Goal: Task Accomplishment & Management: Manage account settings

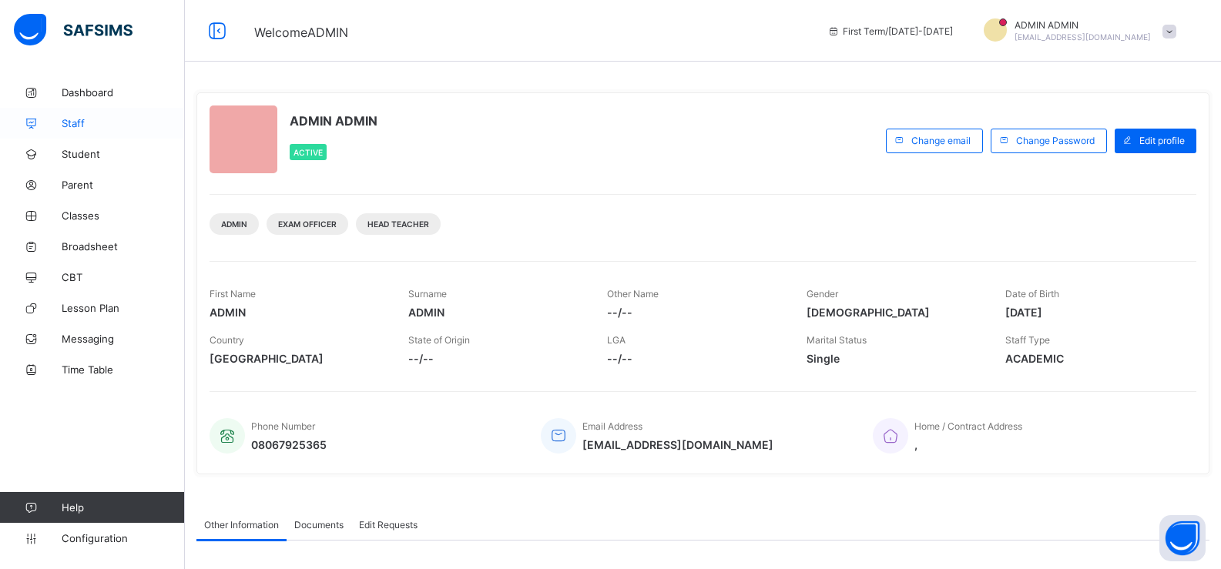
click at [119, 130] on link "Staff" at bounding box center [92, 123] width 185 height 31
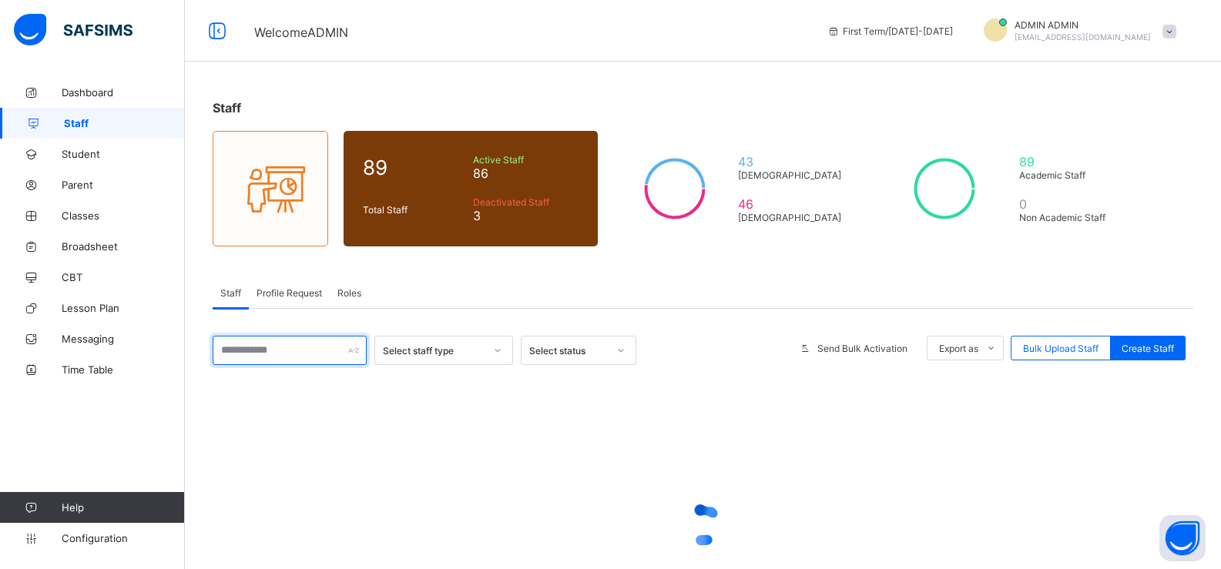
click at [266, 351] on input "text" at bounding box center [290, 350] width 154 height 29
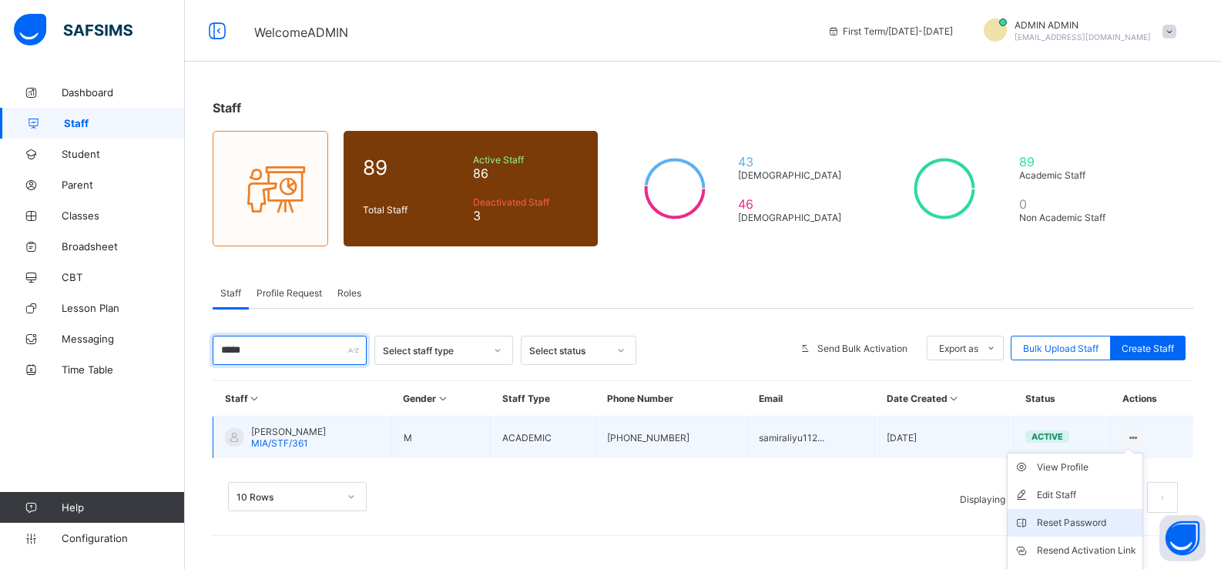
type input "*****"
click at [1088, 521] on div "Reset Password" at bounding box center [1086, 522] width 99 height 15
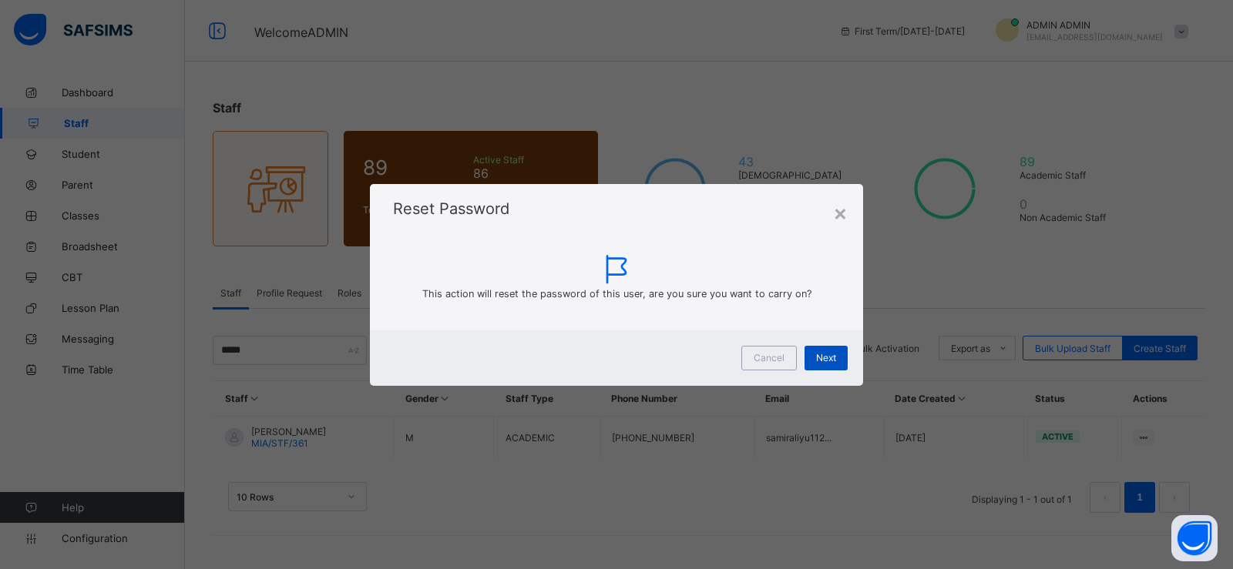
click at [823, 356] on span "Next" at bounding box center [826, 358] width 20 height 12
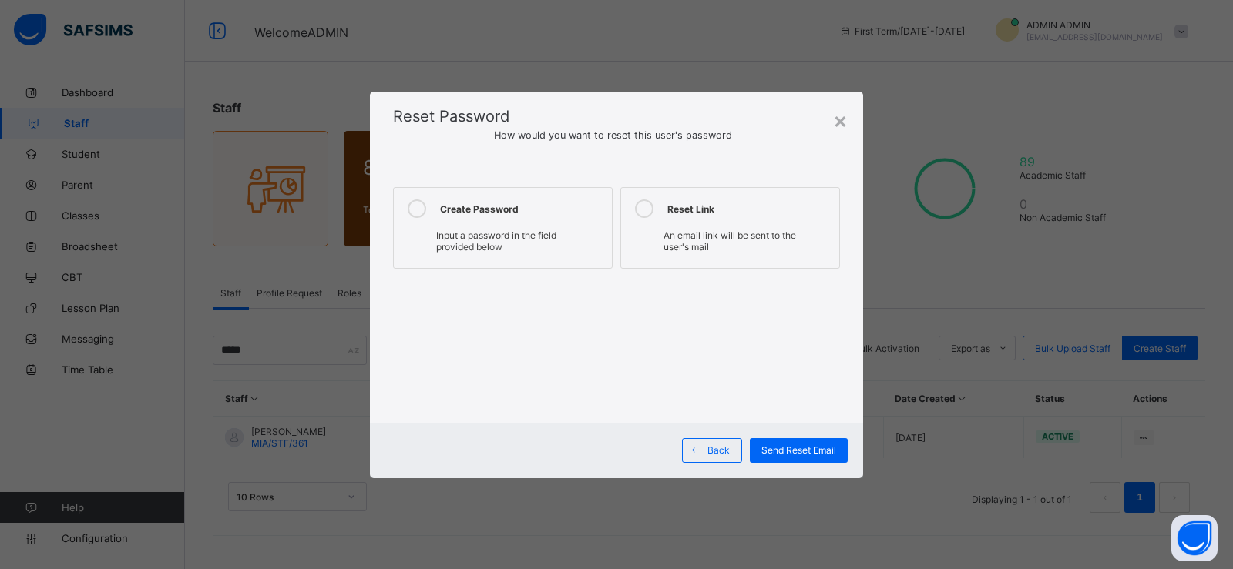
click at [408, 213] on icon at bounding box center [417, 209] width 18 height 18
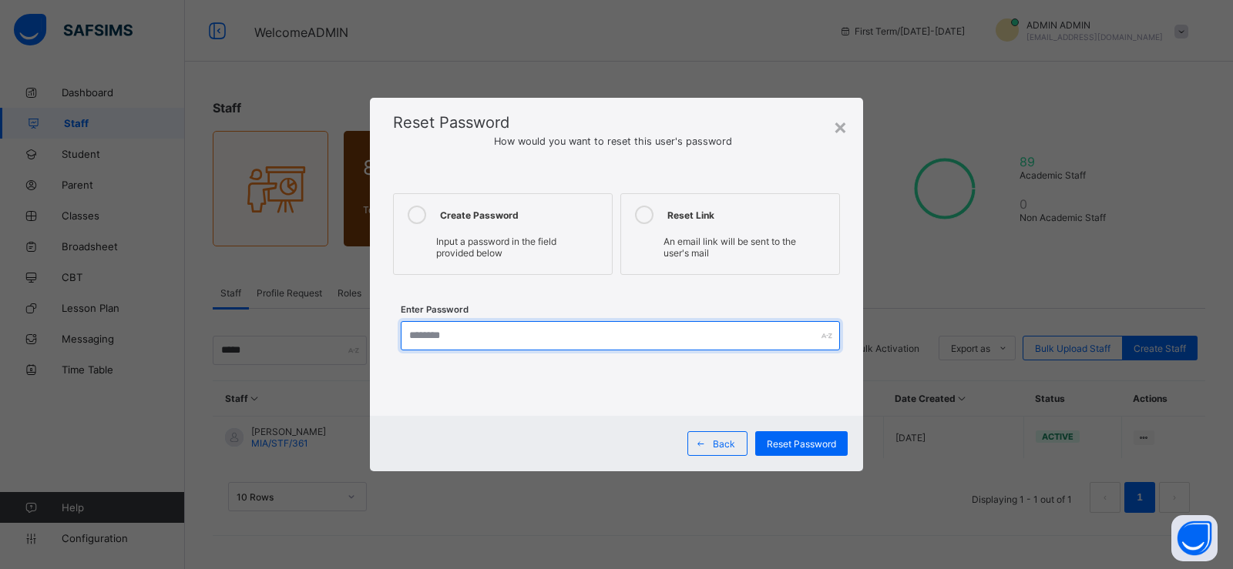
click at [444, 333] on input "text" at bounding box center [620, 335] width 439 height 29
type input "*********"
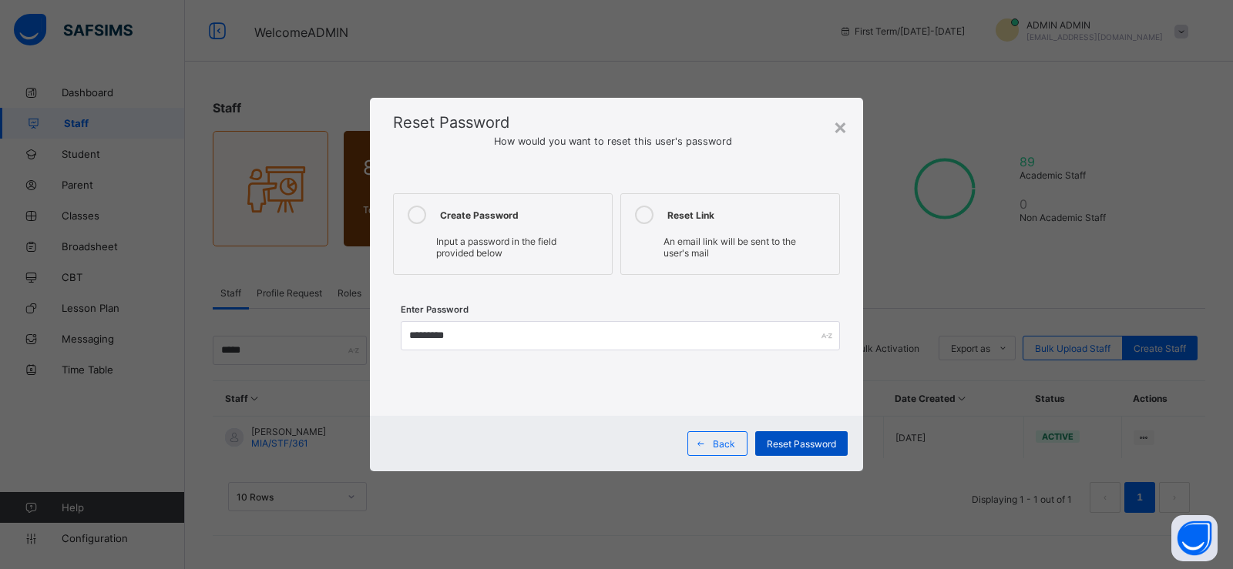
click at [789, 445] on span "Reset Password" at bounding box center [801, 444] width 69 height 12
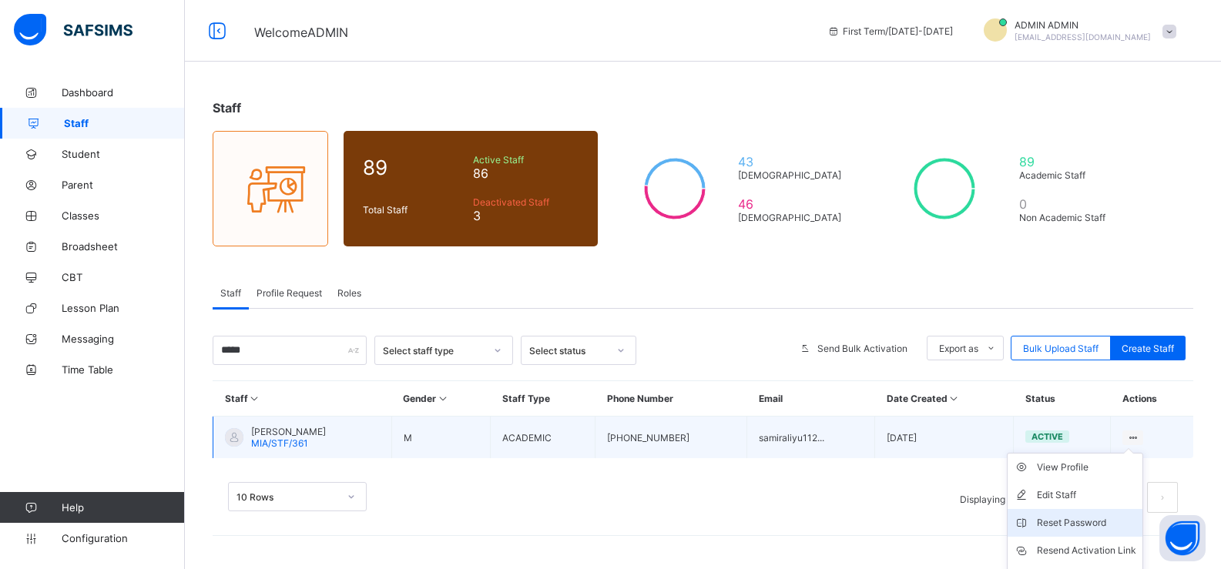
click at [1078, 516] on div "Reset Password" at bounding box center [1086, 522] width 99 height 15
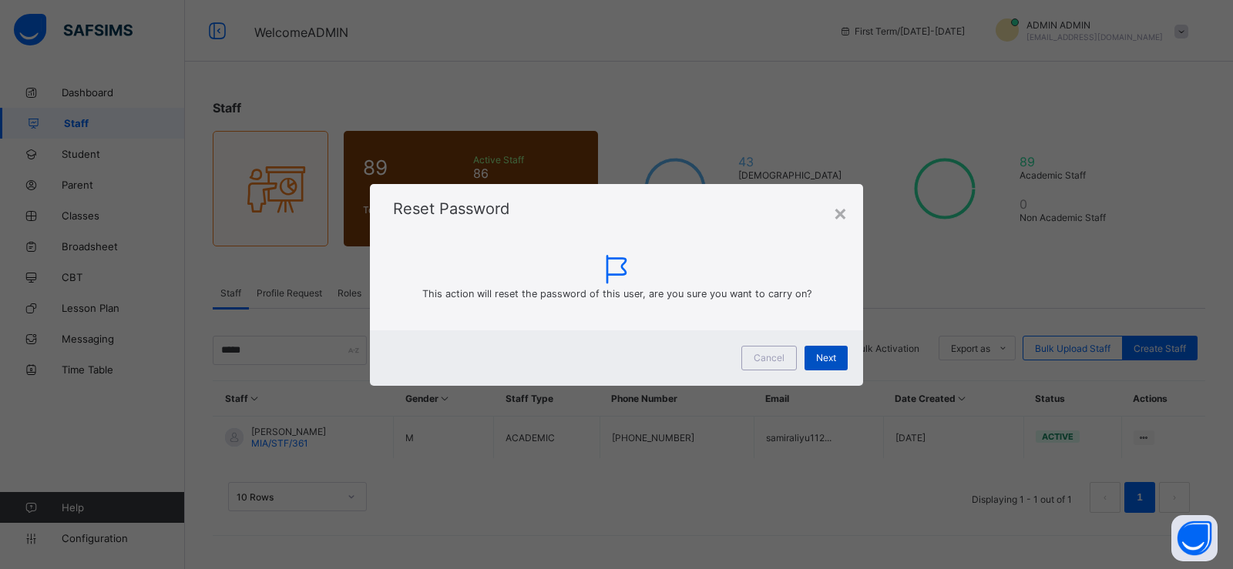
click at [827, 357] on span "Next" at bounding box center [826, 358] width 20 height 12
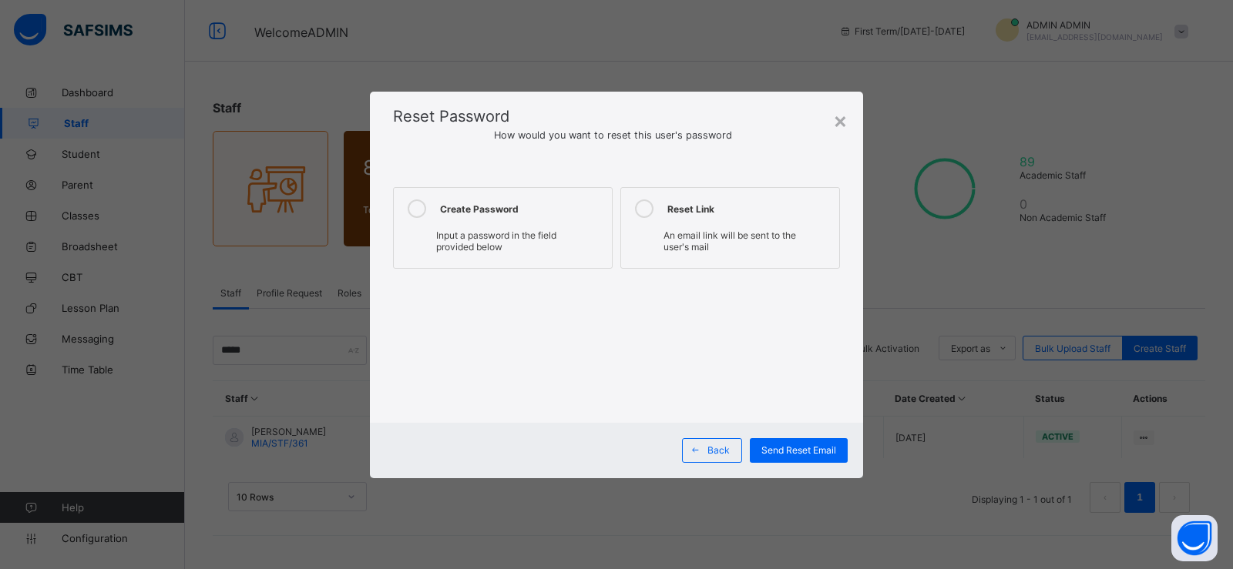
click at [407, 203] on div at bounding box center [416, 209] width 31 height 18
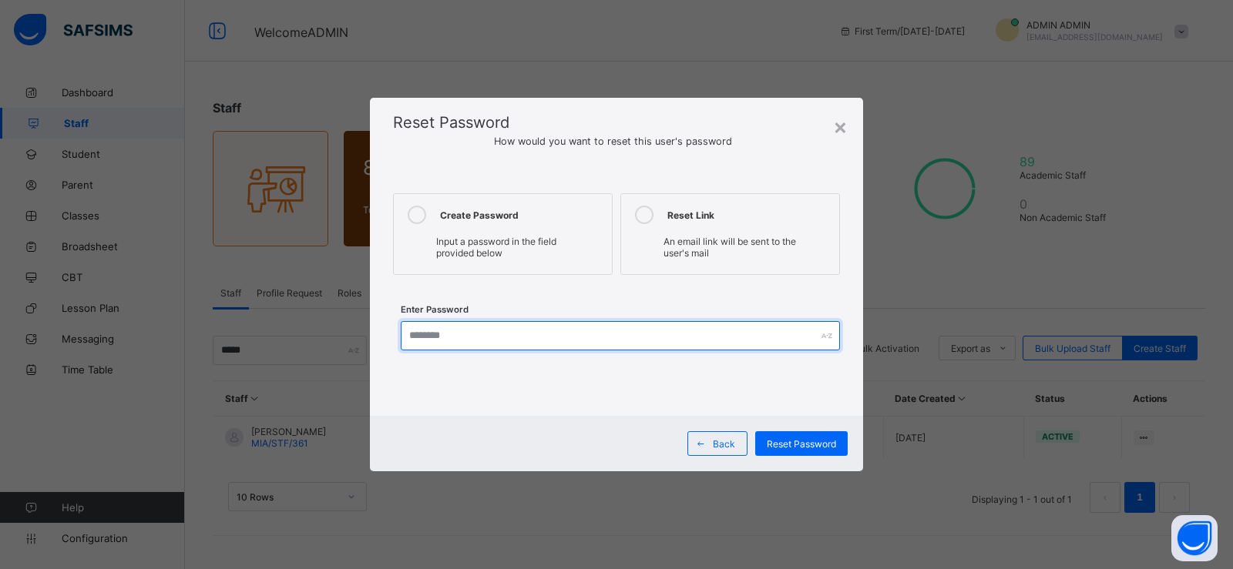
click at [425, 340] on input "text" at bounding box center [620, 335] width 439 height 29
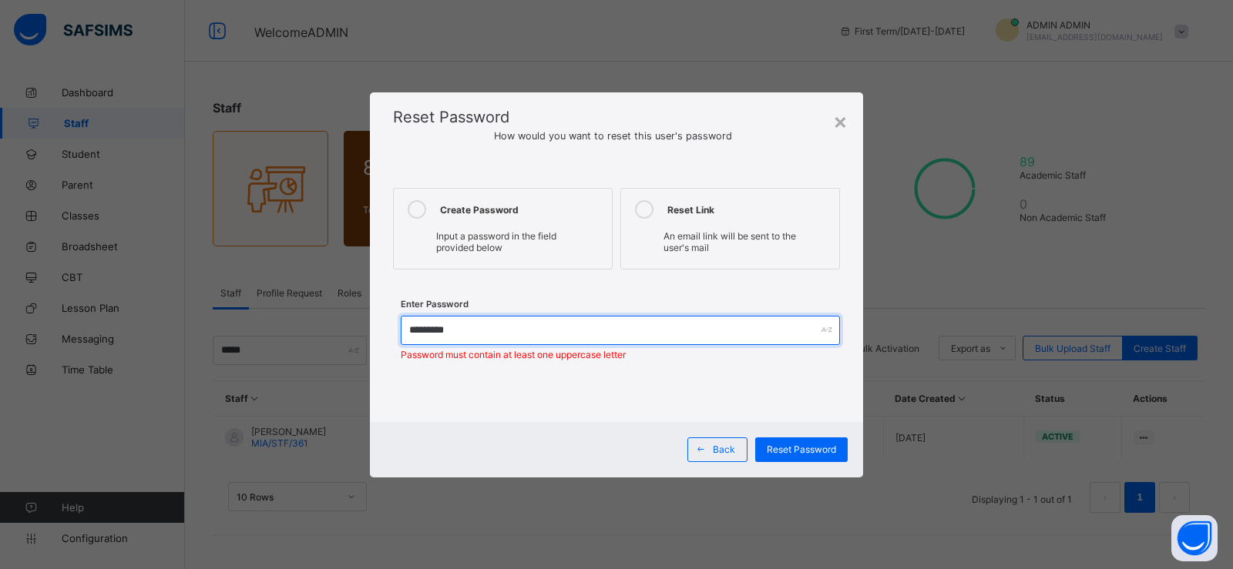
click at [423, 330] on input "*********" at bounding box center [620, 330] width 439 height 29
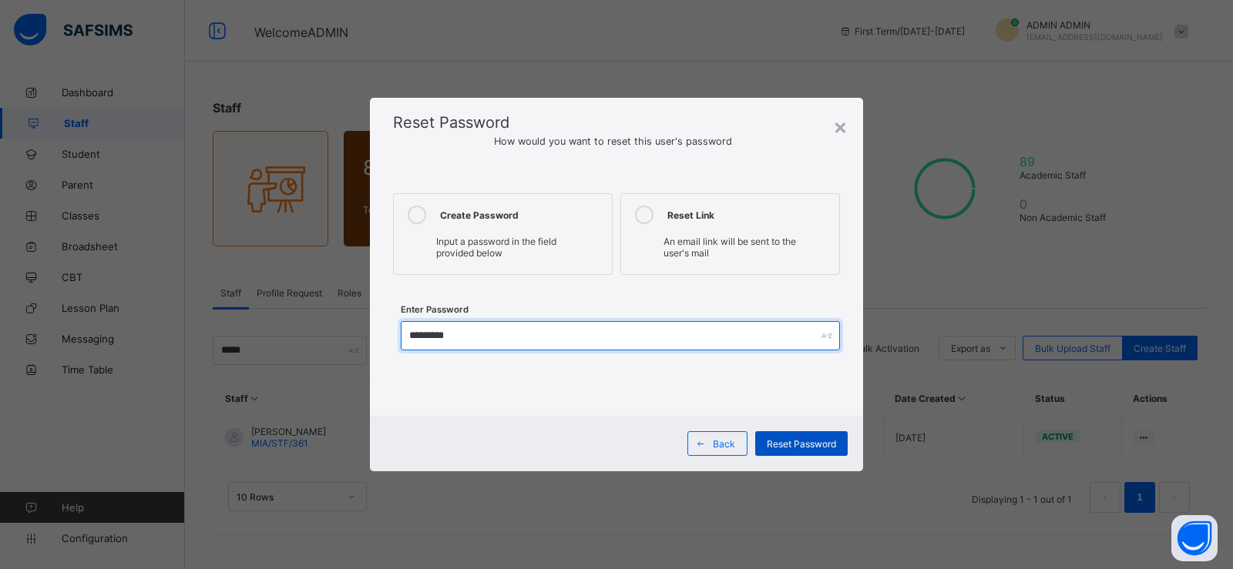
type input "*********"
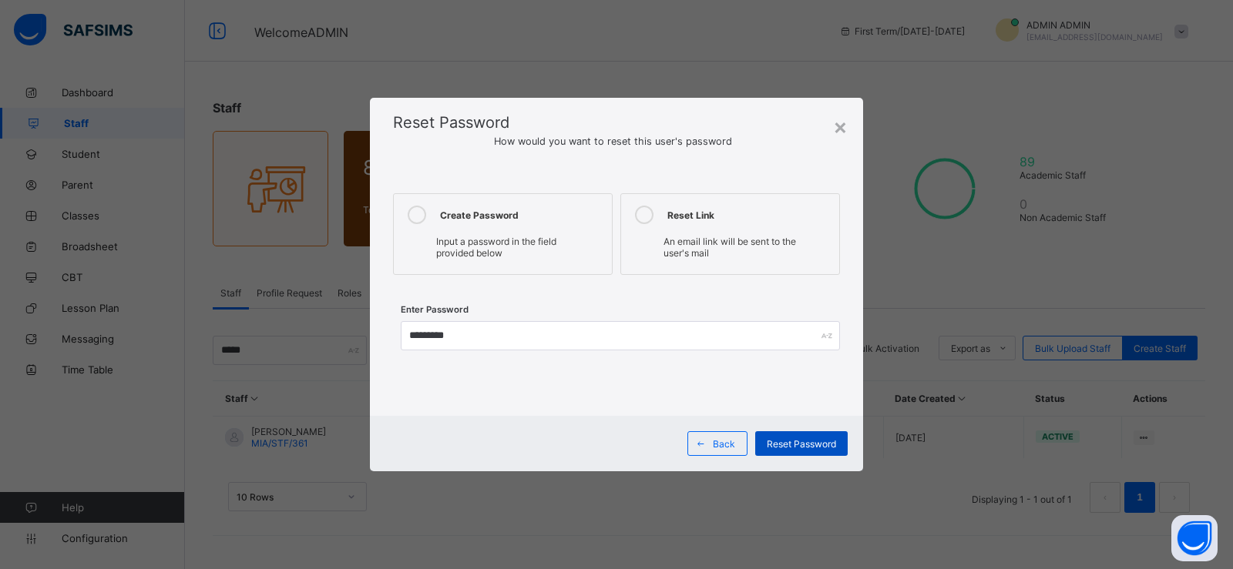
click at [801, 441] on span "Reset Password" at bounding box center [801, 444] width 69 height 12
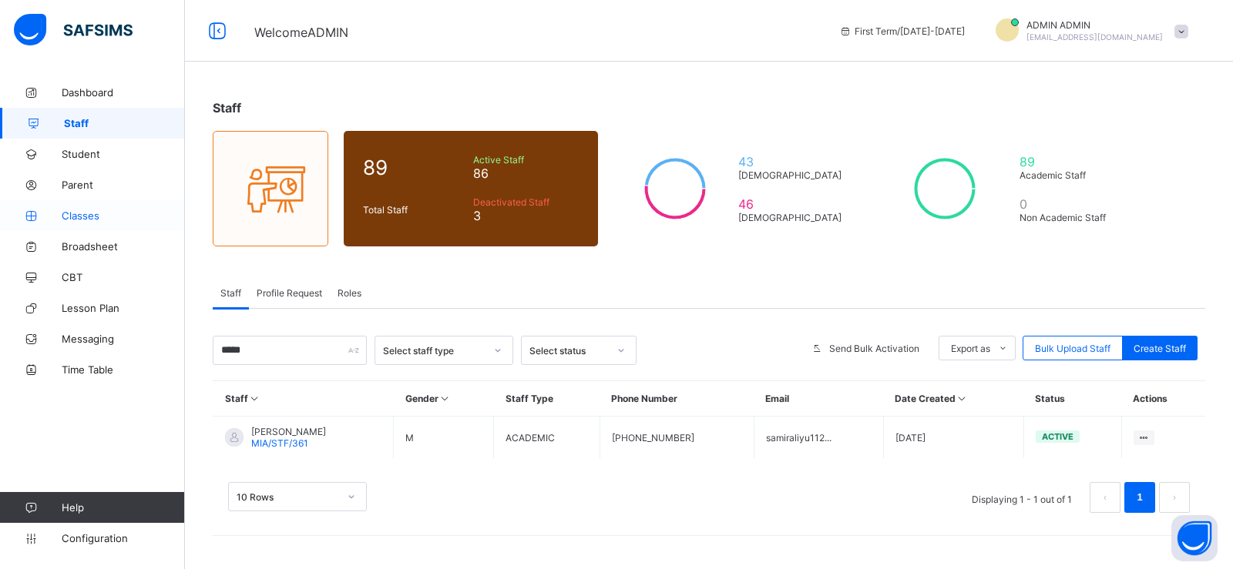
click at [105, 215] on span "Classes" at bounding box center [123, 216] width 123 height 12
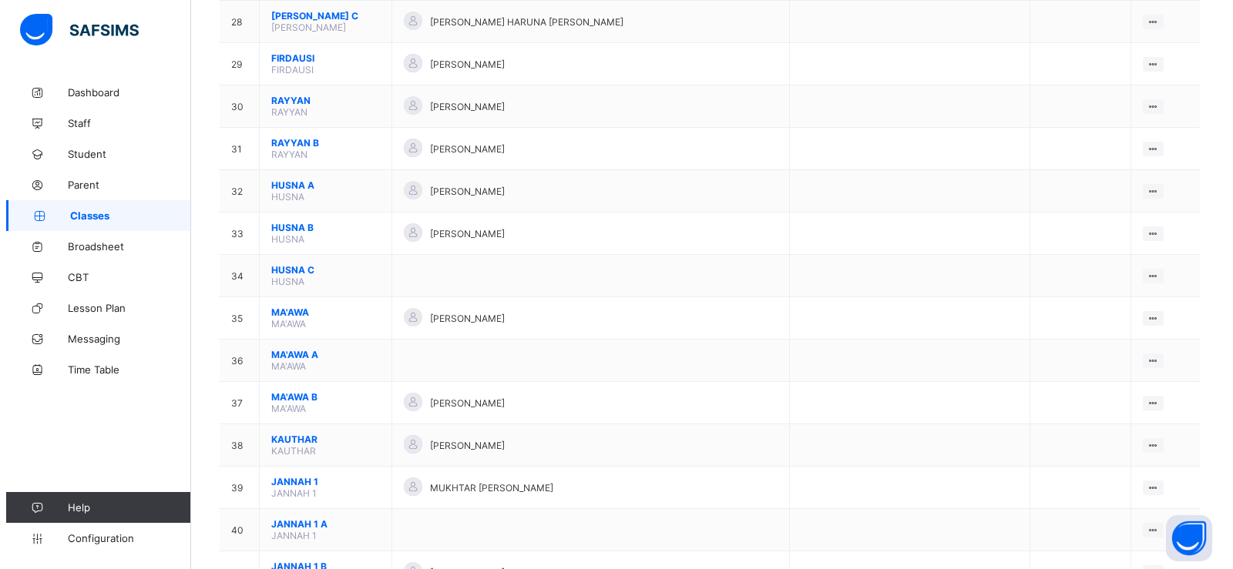
scroll to position [1464, 0]
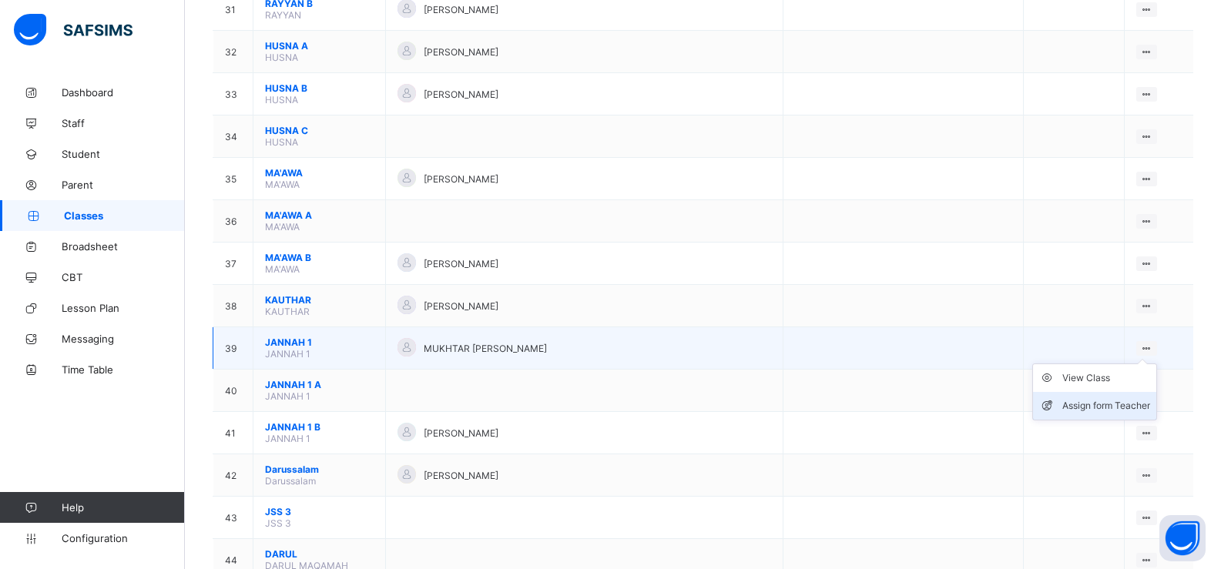
click at [1121, 408] on div "Assign form Teacher" at bounding box center [1106, 405] width 88 height 15
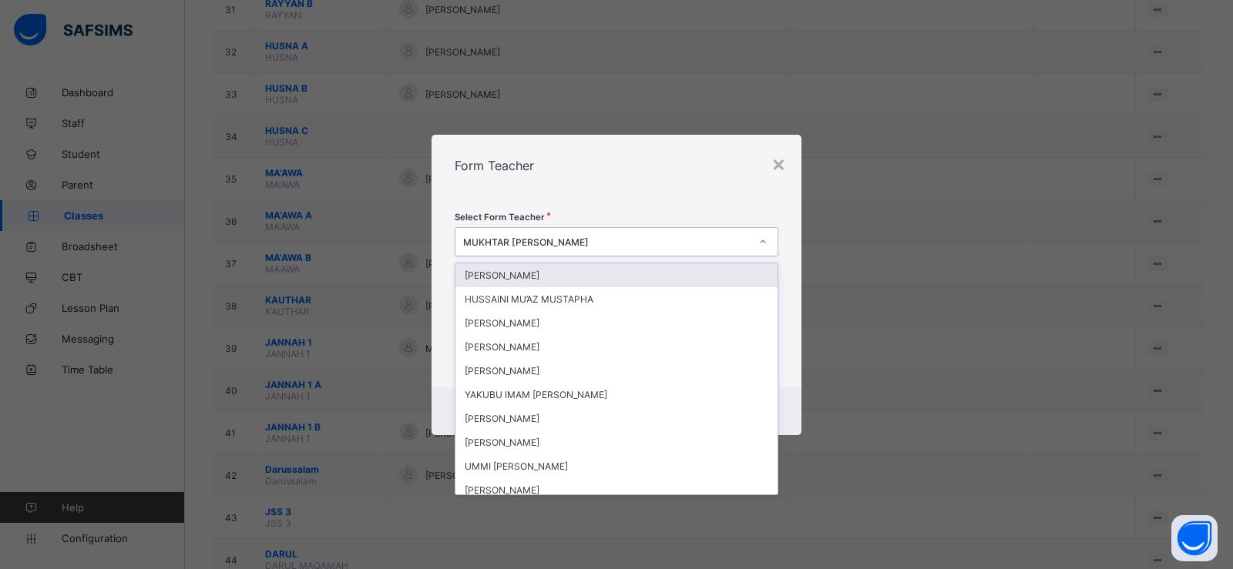
click at [585, 242] on div "MUKHTAR ADAM HABIB" at bounding box center [606, 242] width 287 height 12
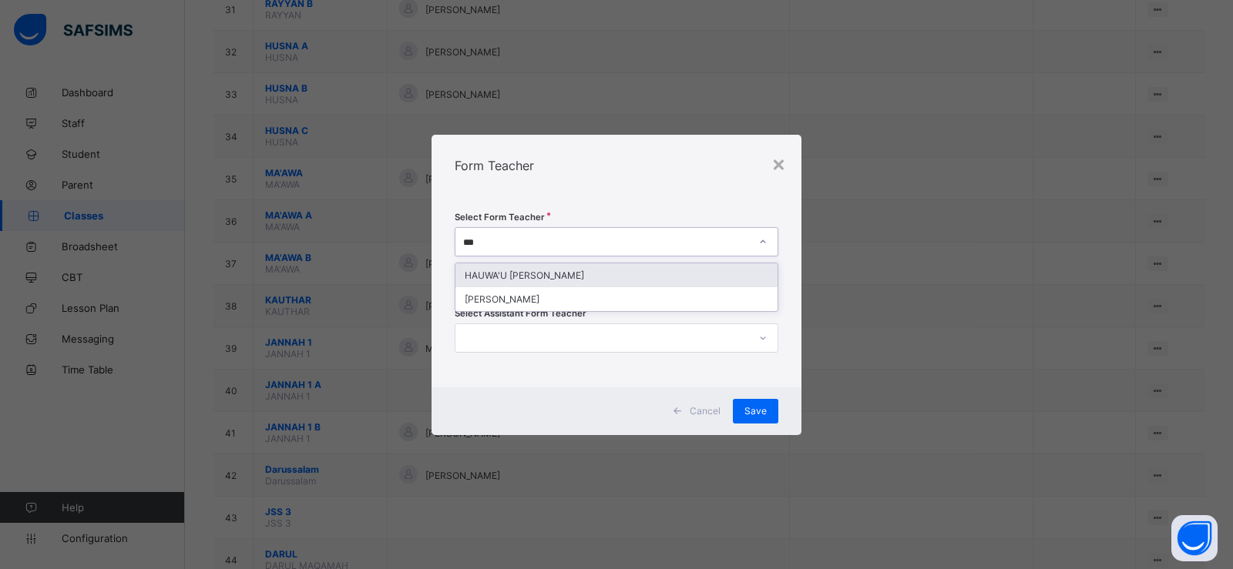
type input "****"
click at [584, 269] on div "SAMIR ALIYU" at bounding box center [616, 275] width 322 height 24
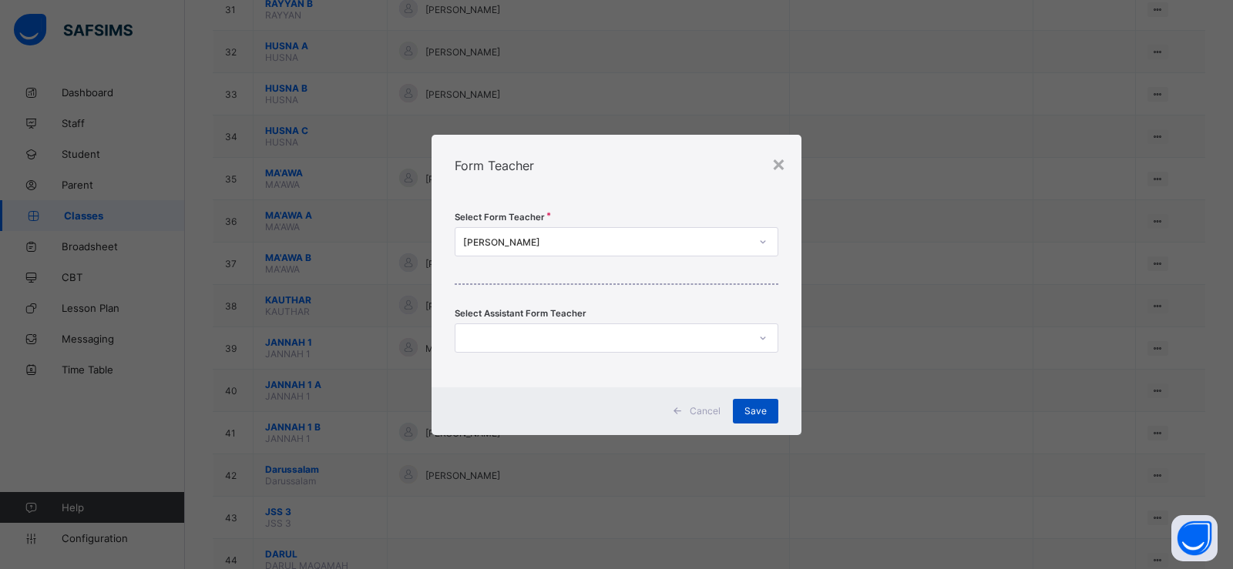
click at [753, 408] on span "Save" at bounding box center [755, 411] width 22 height 12
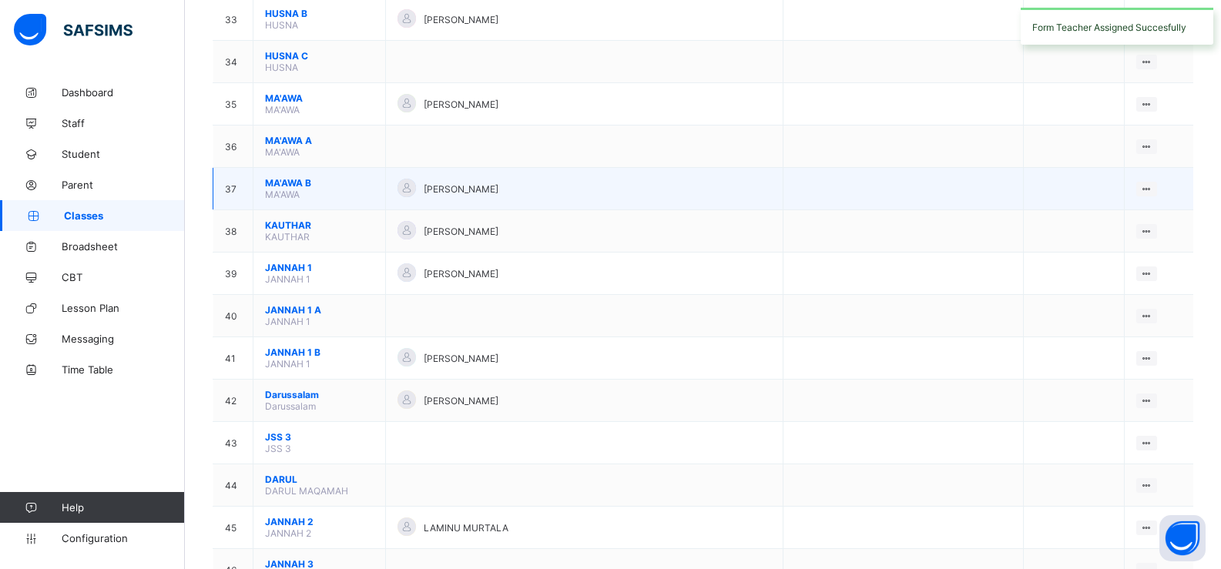
scroll to position [1599, 0]
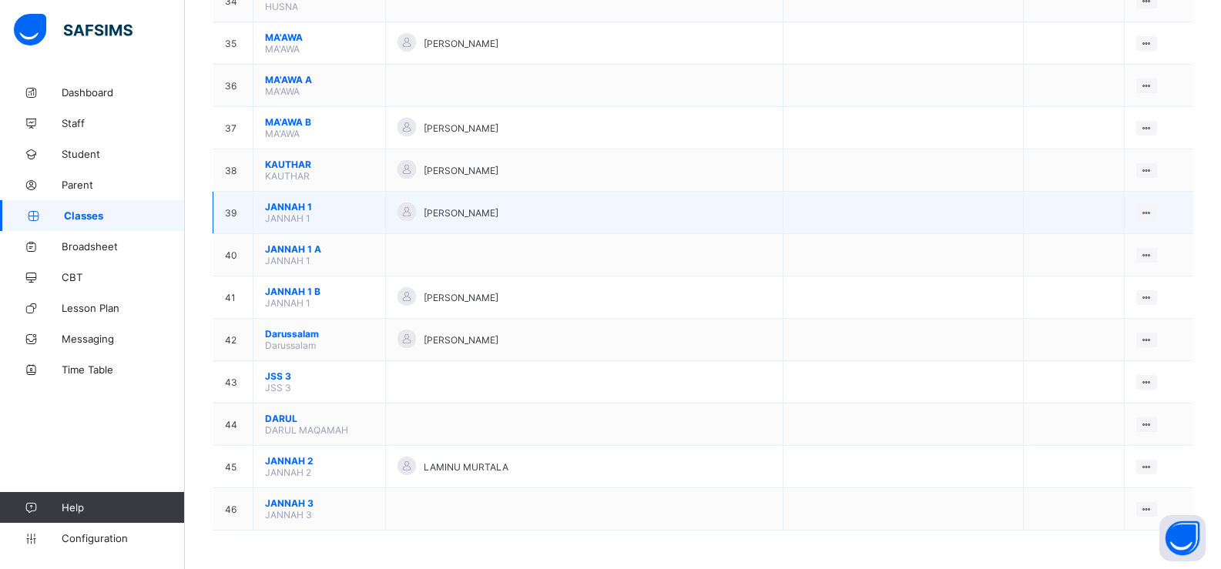
click at [366, 209] on span "JANNAH 1" at bounding box center [319, 207] width 109 height 12
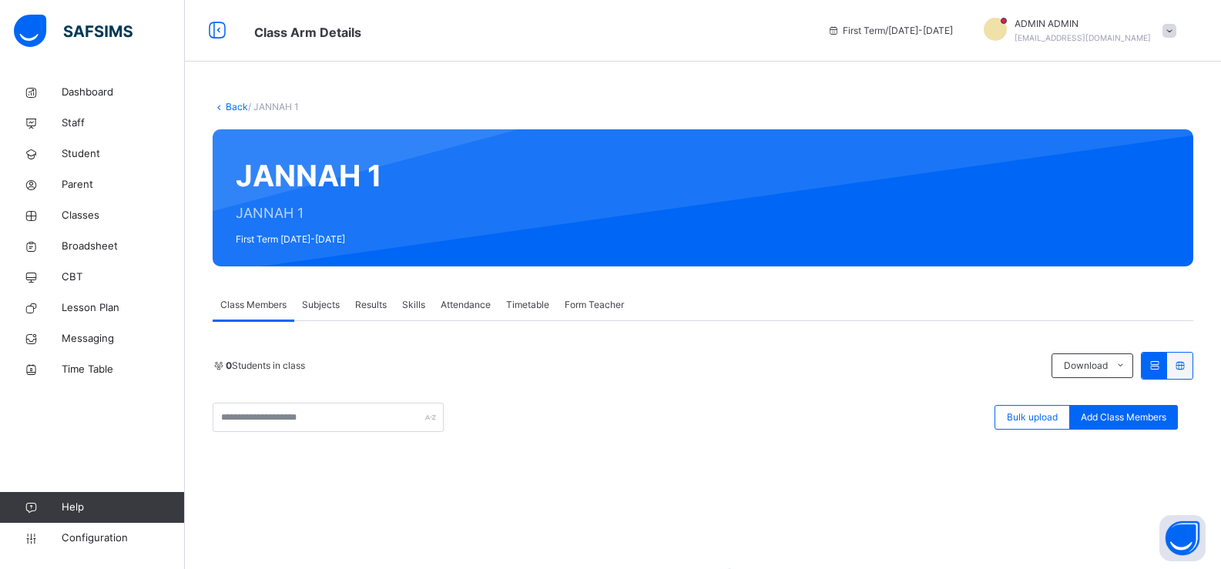
click at [308, 307] on span "Subjects" at bounding box center [321, 305] width 38 height 14
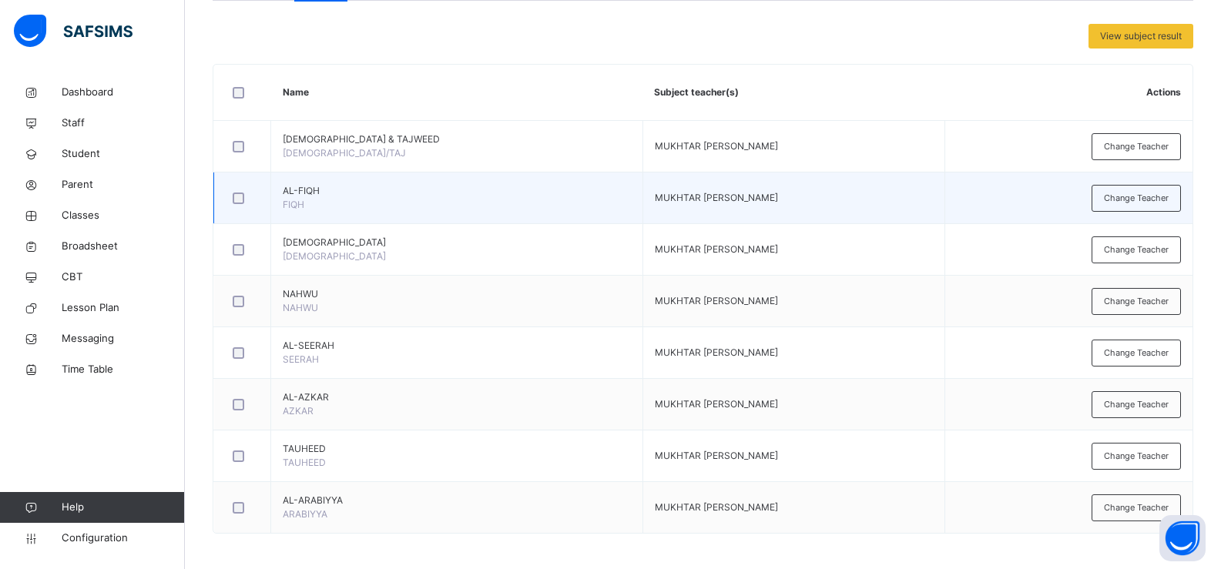
scroll to position [324, 0]
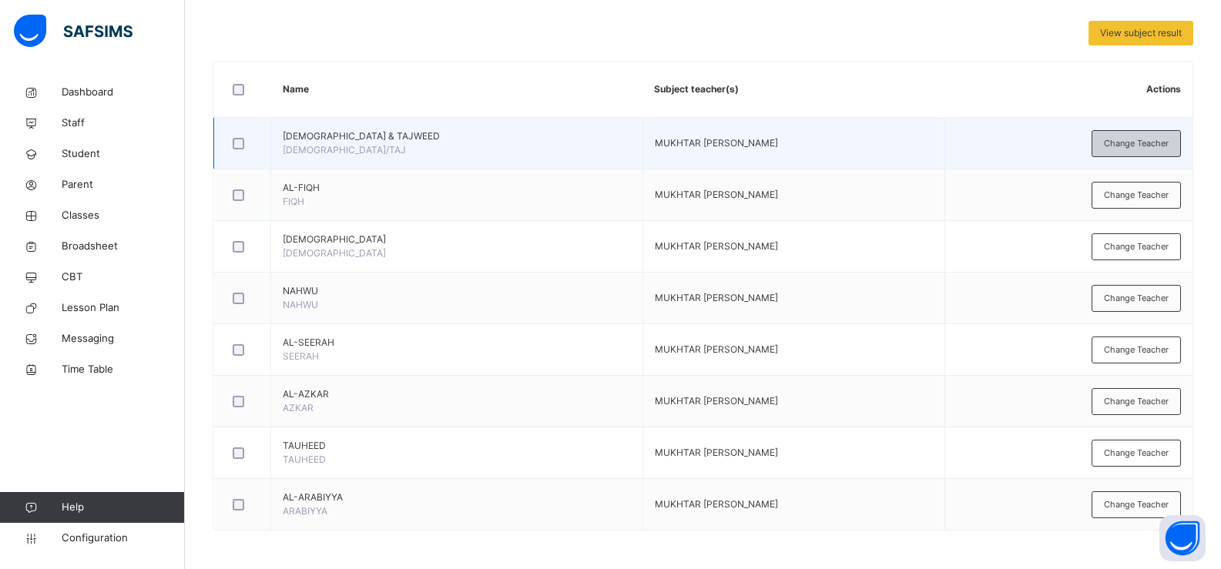
click at [1143, 145] on span "Change Teacher" at bounding box center [1136, 143] width 65 height 13
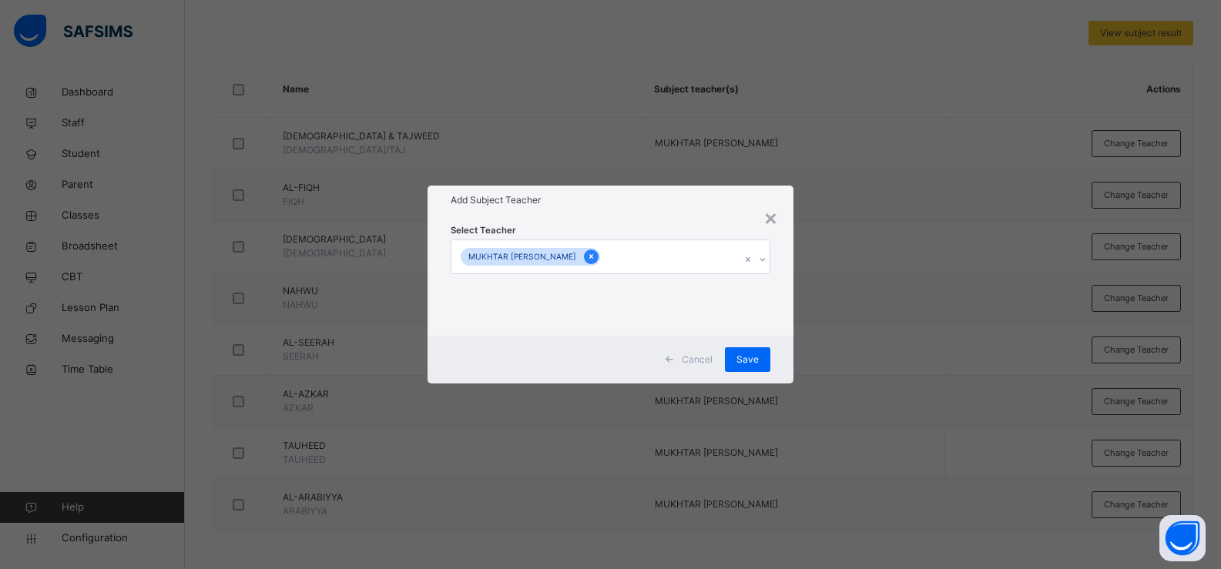
click at [589, 257] on icon at bounding box center [591, 257] width 4 height 5
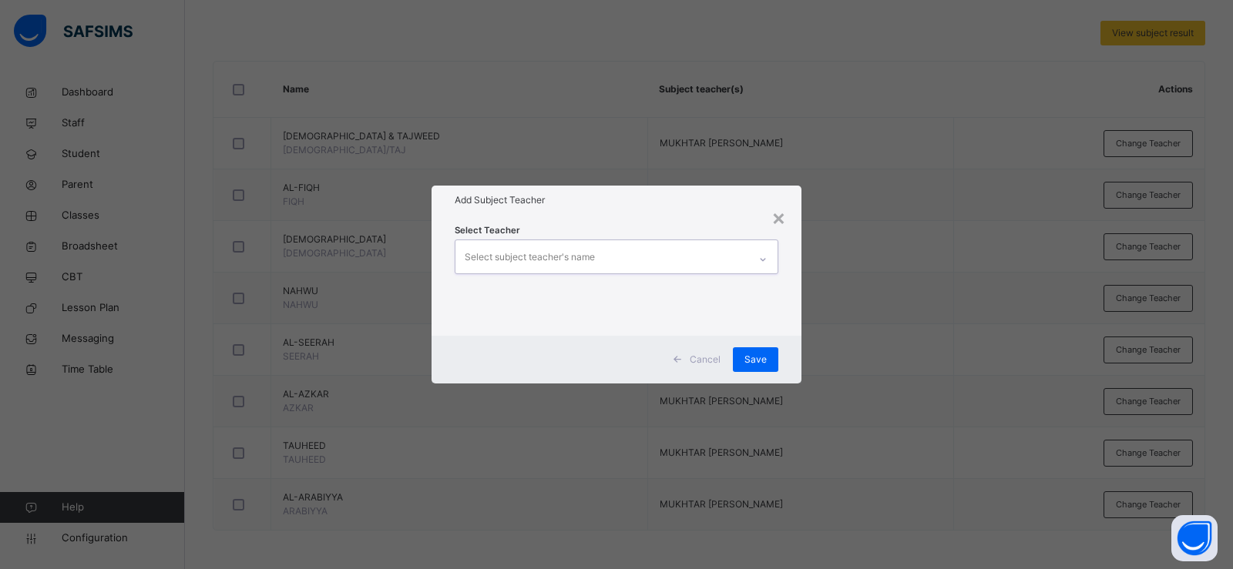
click at [559, 257] on div "Select subject teacher's name" at bounding box center [530, 257] width 130 height 29
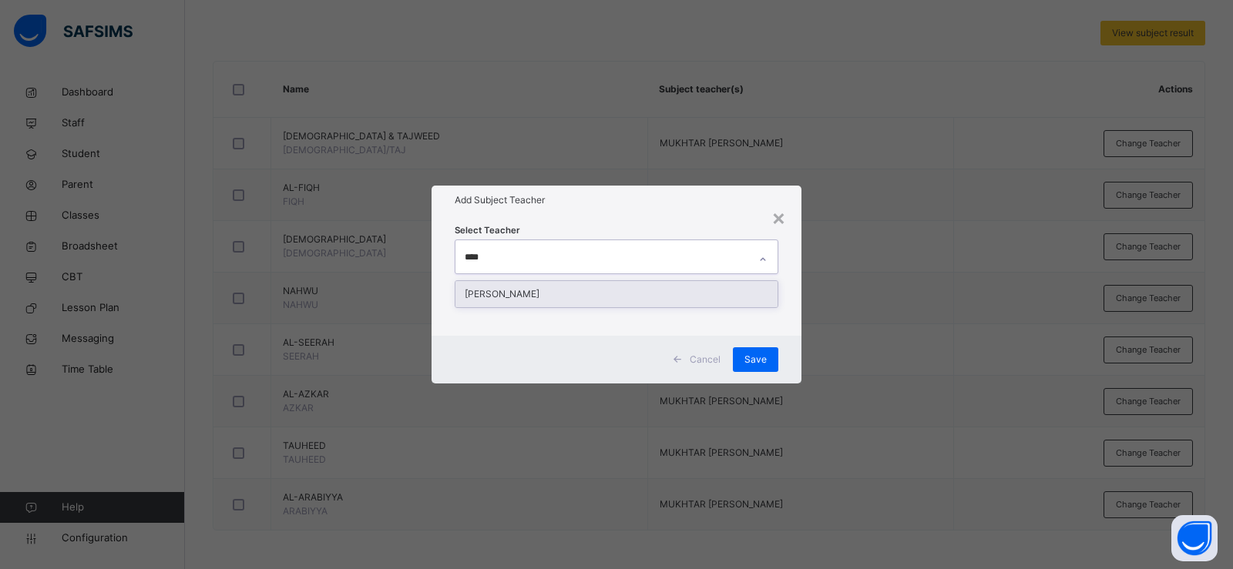
type input "*****"
click at [557, 283] on div "SAMIR ALIYU" at bounding box center [616, 294] width 322 height 26
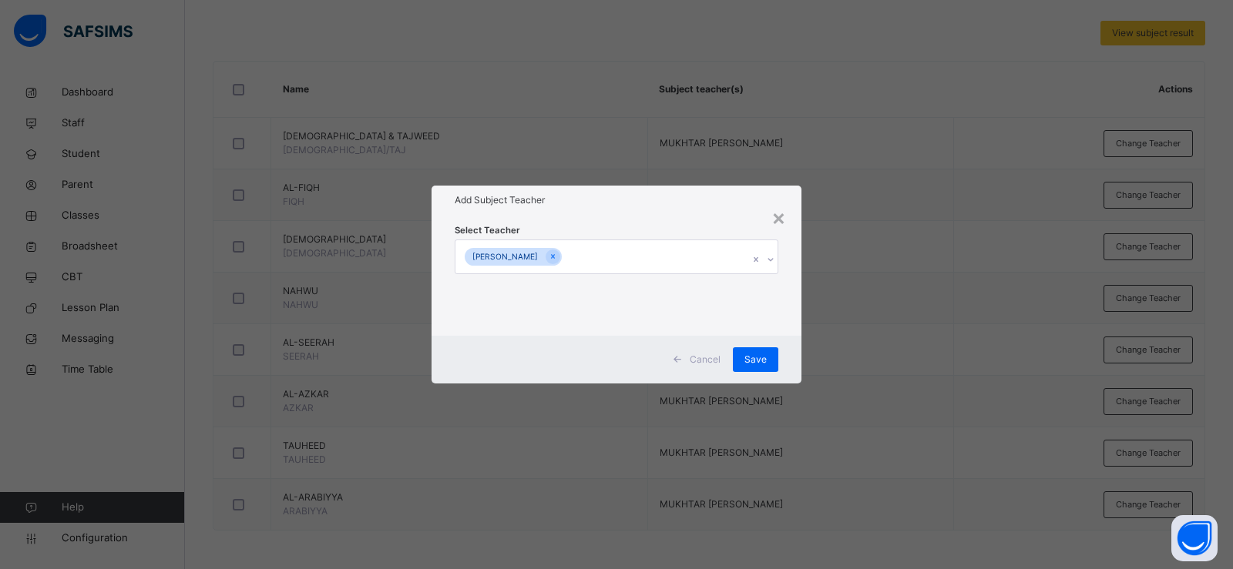
click at [797, 317] on div "Select Teacher SAMIR ALIYU" at bounding box center [616, 275] width 370 height 120
click at [744, 357] on div "Save" at bounding box center [755, 359] width 45 height 25
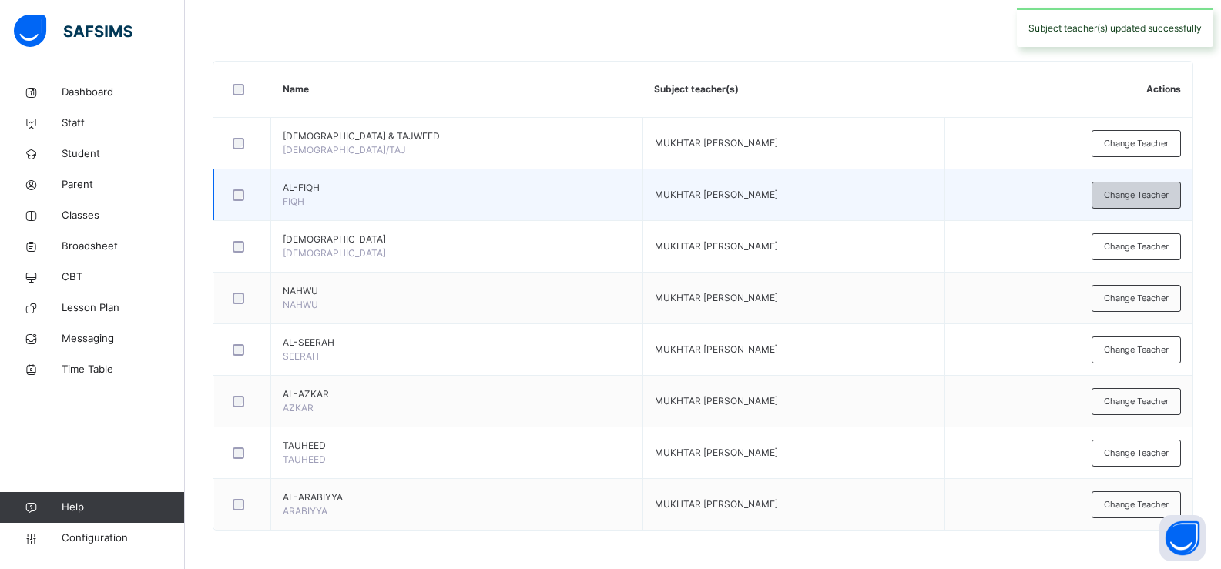
click at [1130, 195] on span "Change Teacher" at bounding box center [1136, 195] width 65 height 13
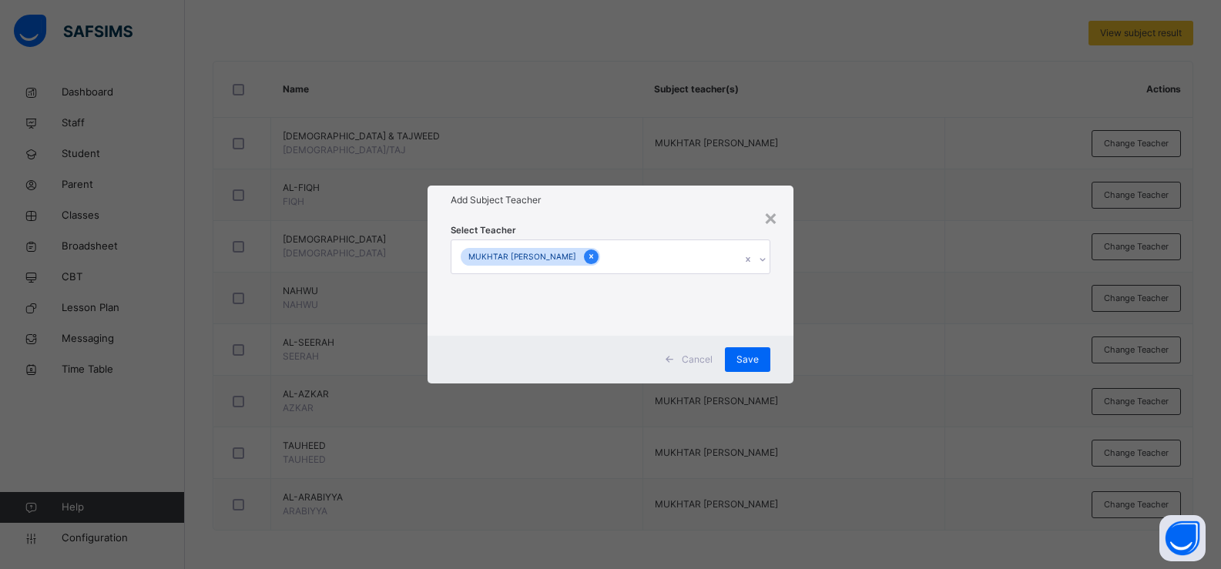
click at [587, 256] on icon at bounding box center [591, 256] width 8 height 11
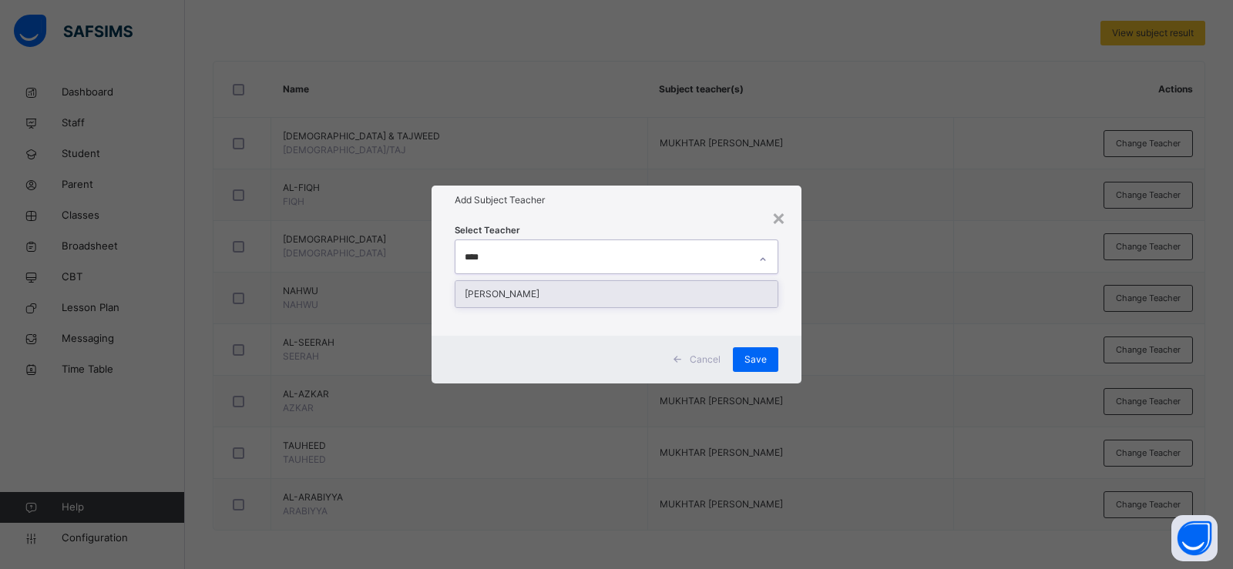
type input "*****"
click at [565, 299] on div "SAMIR ALIYU" at bounding box center [616, 294] width 322 height 26
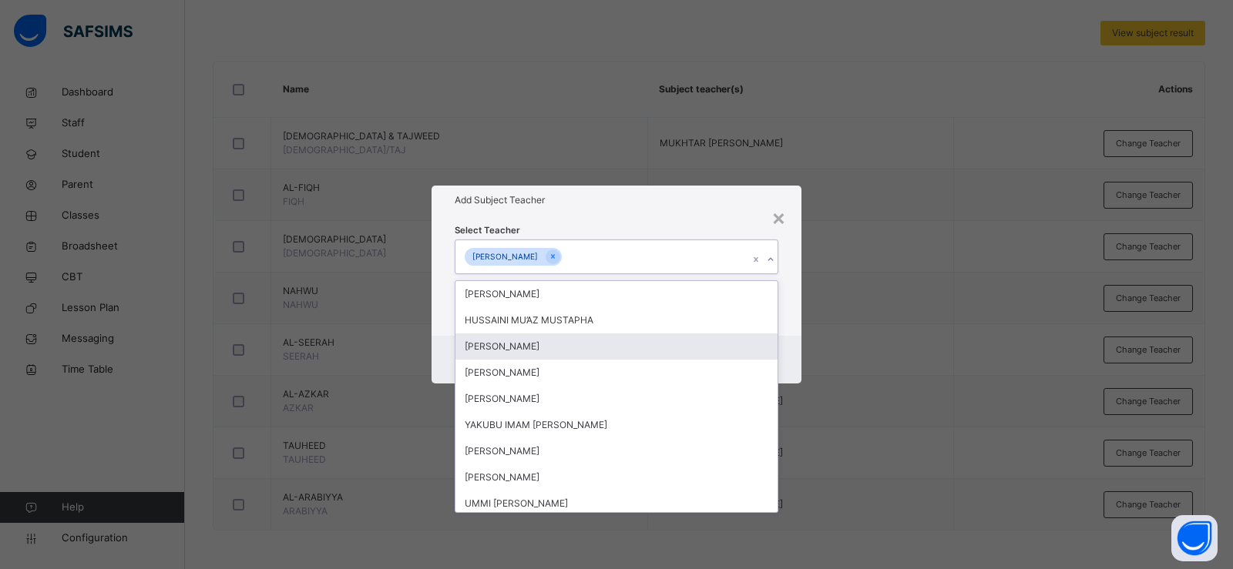
click at [799, 318] on div "Select Teacher option SAMIR ALIYU, selected. option MUBARAK KHALID ABDULLAHI fo…" at bounding box center [616, 275] width 370 height 120
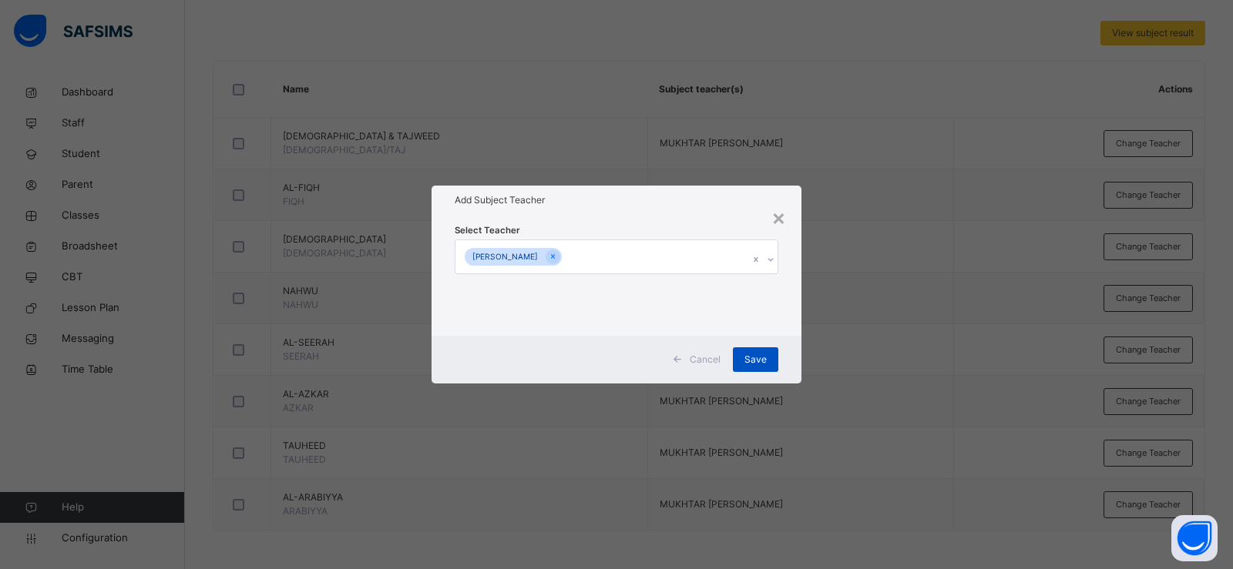
click at [759, 359] on span "Save" at bounding box center [755, 360] width 22 height 14
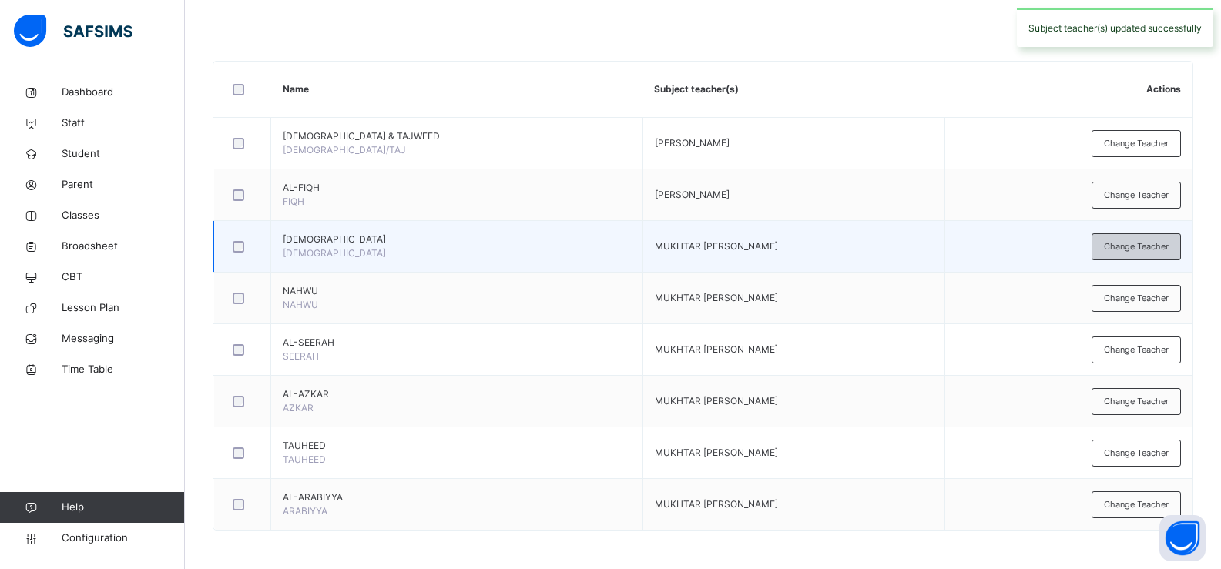
click at [1135, 247] on span "Change Teacher" at bounding box center [1136, 246] width 65 height 13
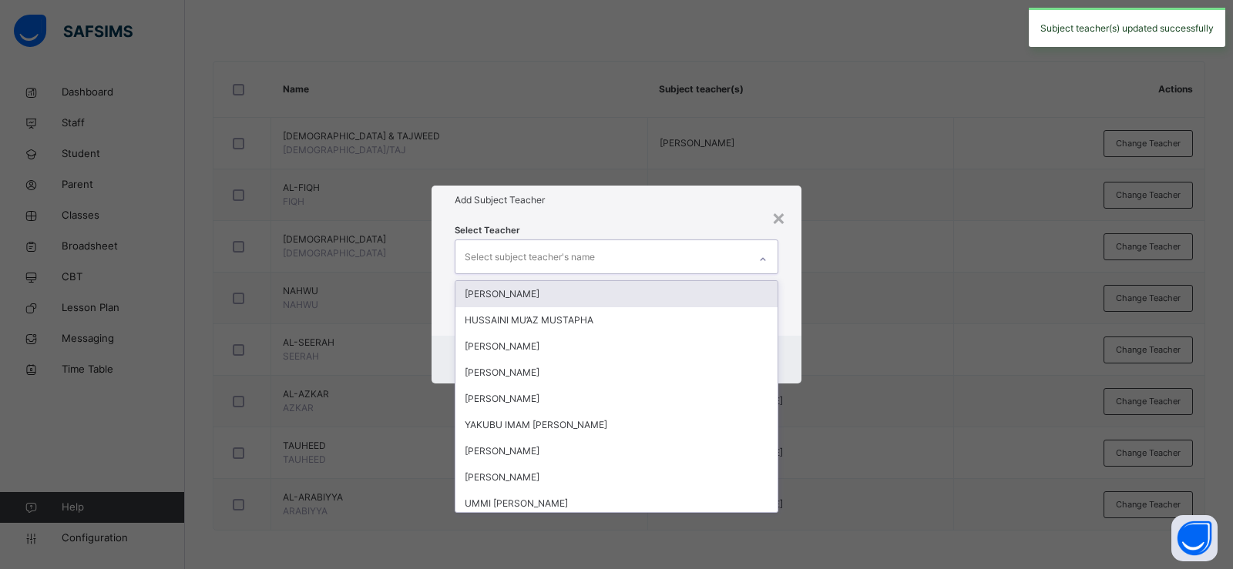
click at [586, 263] on div "Select subject teacher's name" at bounding box center [530, 257] width 130 height 29
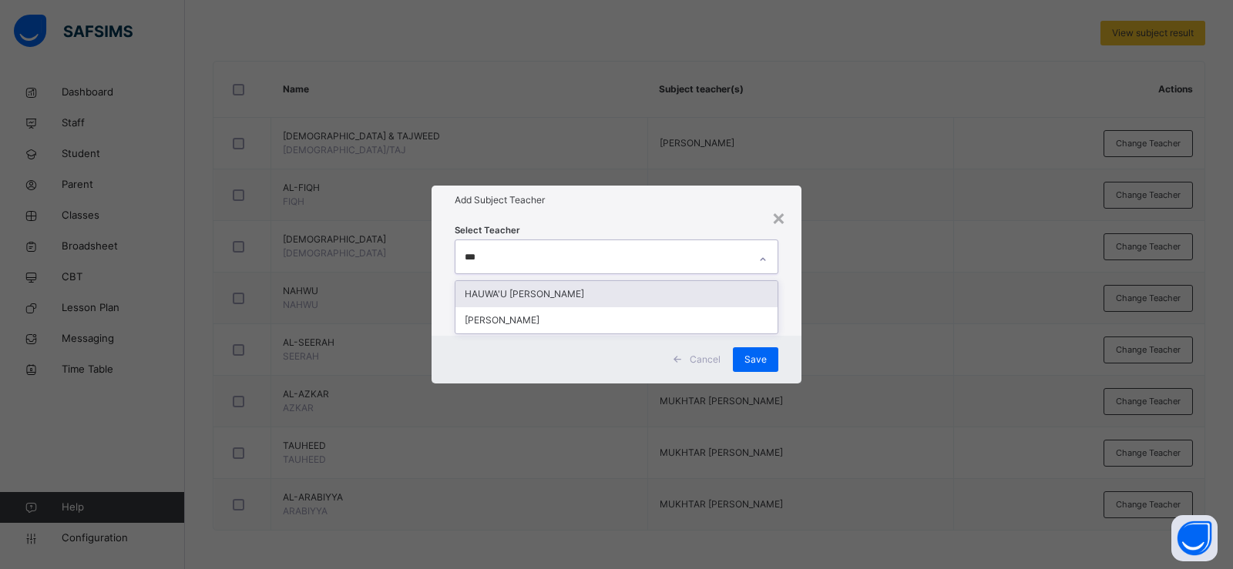
type input "****"
click at [585, 287] on div "SAMIR ALIYU" at bounding box center [616, 294] width 322 height 26
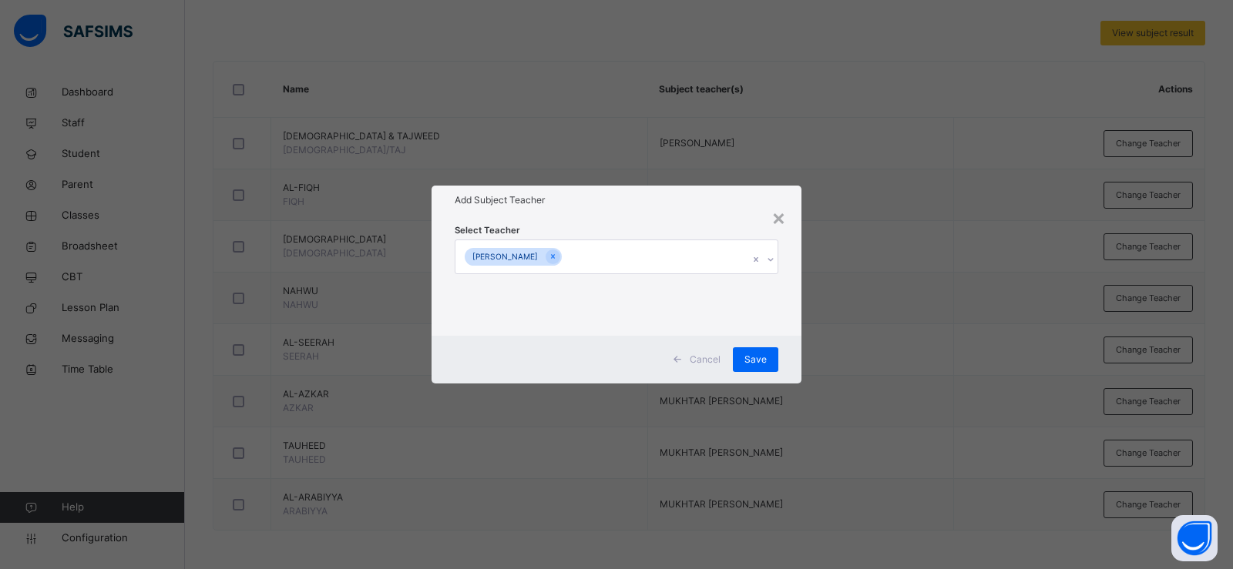
click at [789, 320] on div "Select Teacher SAMIR ALIYU" at bounding box center [616, 275] width 370 height 120
click at [768, 355] on div "Save" at bounding box center [755, 359] width 45 height 25
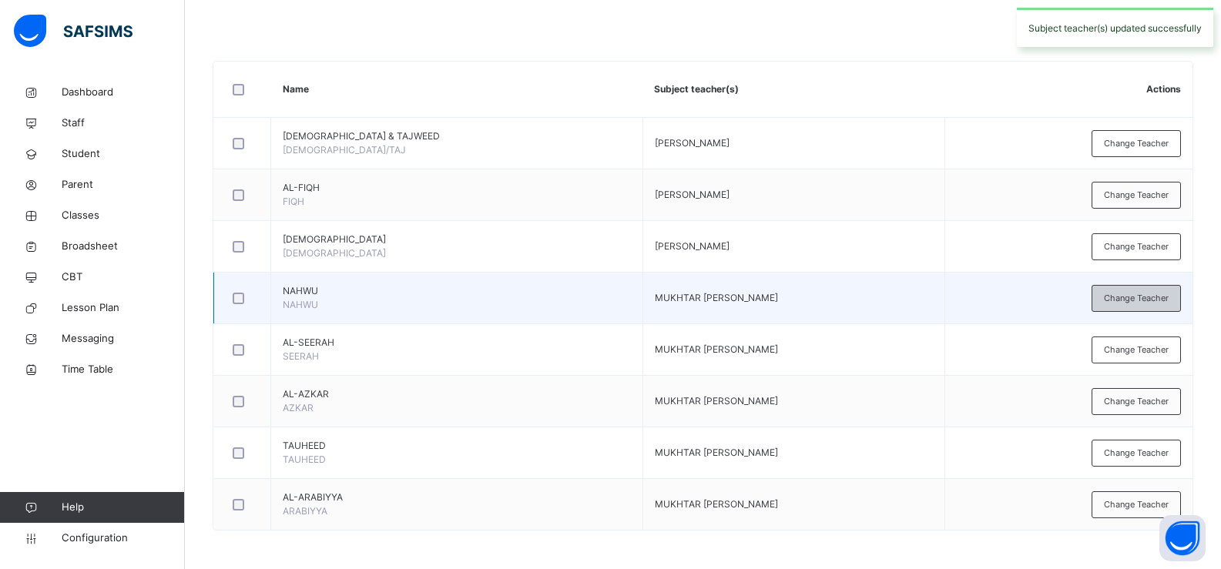
click at [1140, 297] on span "Change Teacher" at bounding box center [1136, 298] width 65 height 13
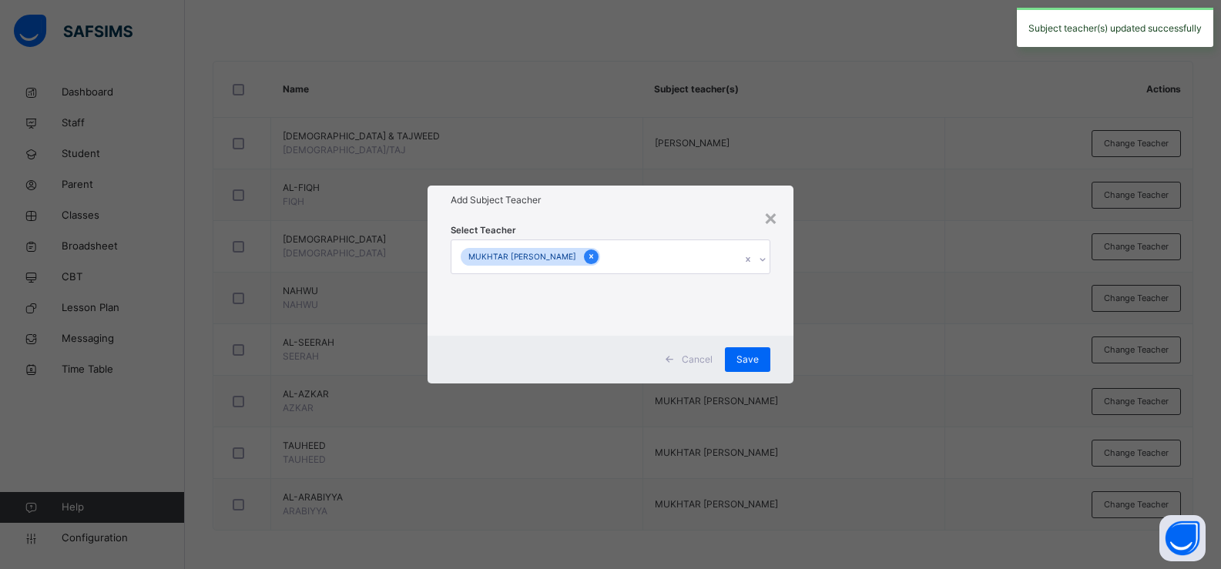
click at [587, 255] on icon at bounding box center [591, 256] width 8 height 11
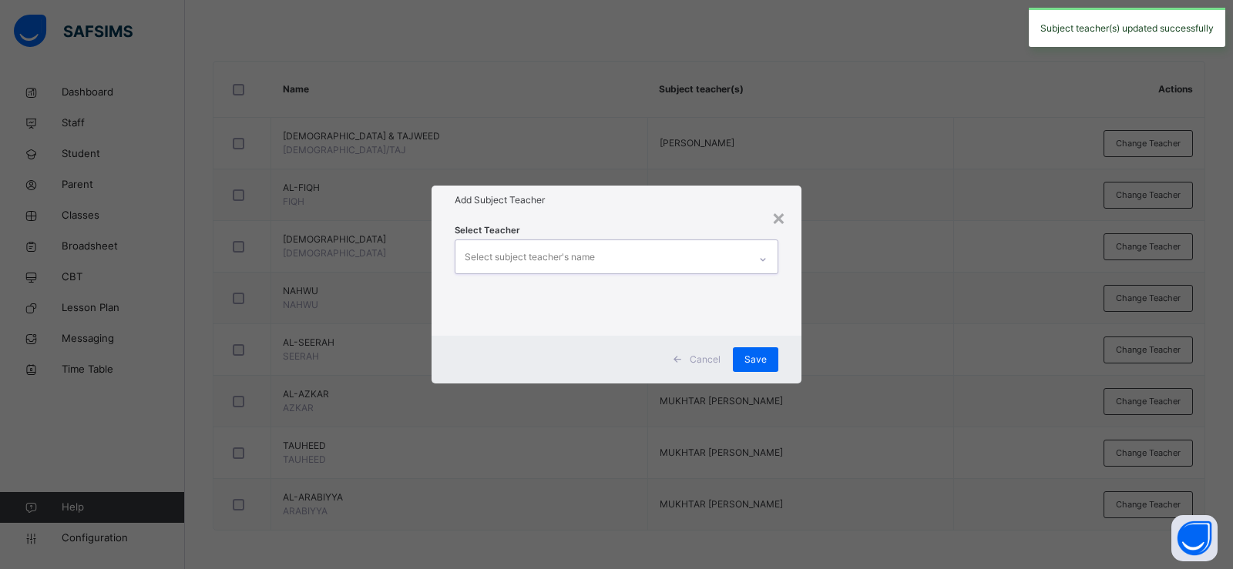
click at [567, 255] on div "Select subject teacher's name" at bounding box center [530, 257] width 130 height 29
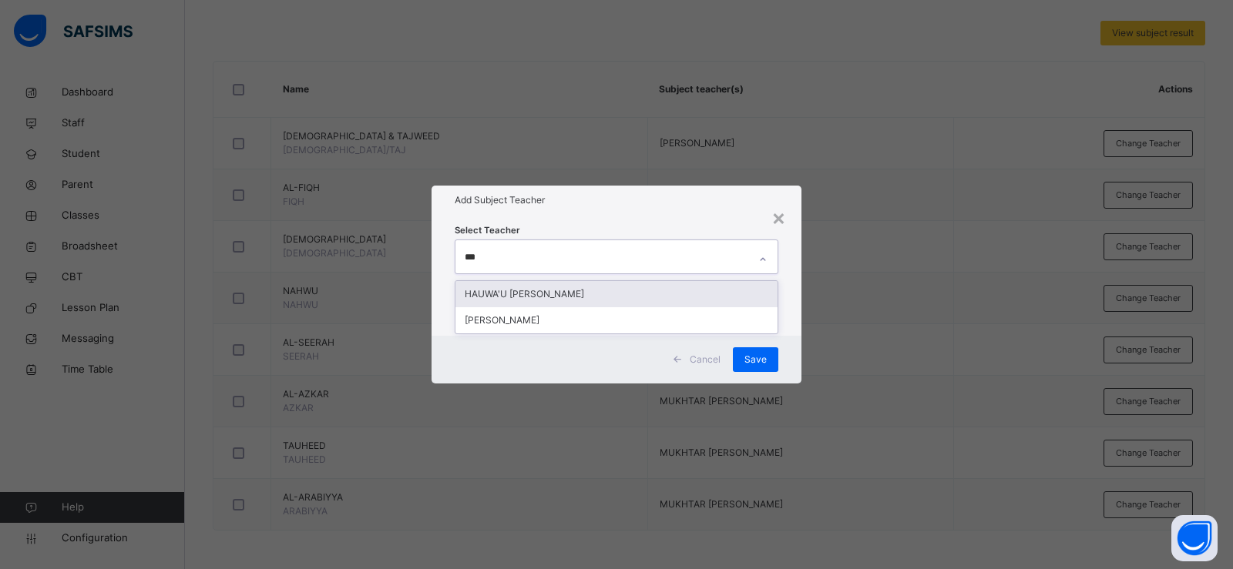
type input "****"
click at [563, 290] on div "SAMIR ALIYU" at bounding box center [616, 294] width 322 height 26
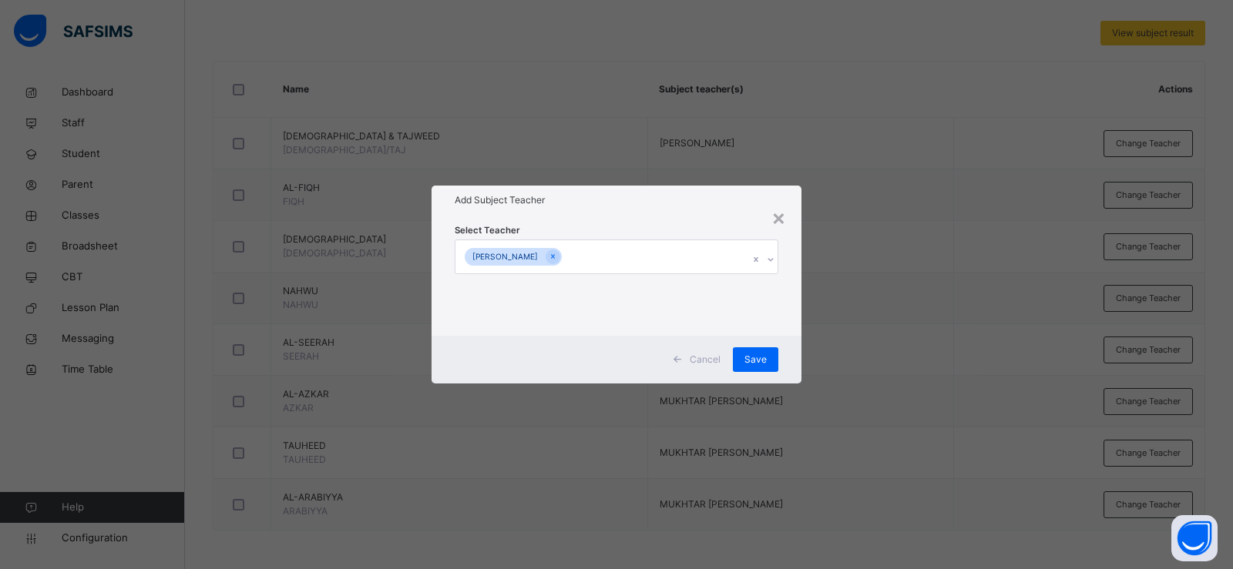
click at [785, 321] on div "Select Teacher SAMIR ALIYU" at bounding box center [616, 275] width 370 height 120
click at [755, 361] on span "Save" at bounding box center [755, 360] width 22 height 14
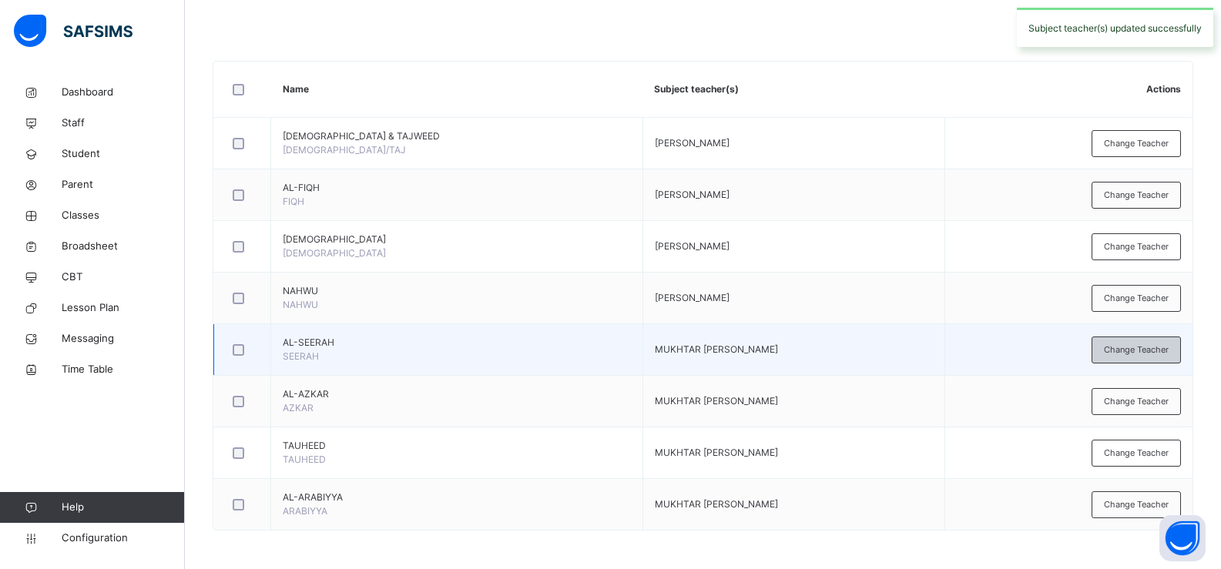
click at [1130, 350] on span "Change Teacher" at bounding box center [1136, 350] width 65 height 13
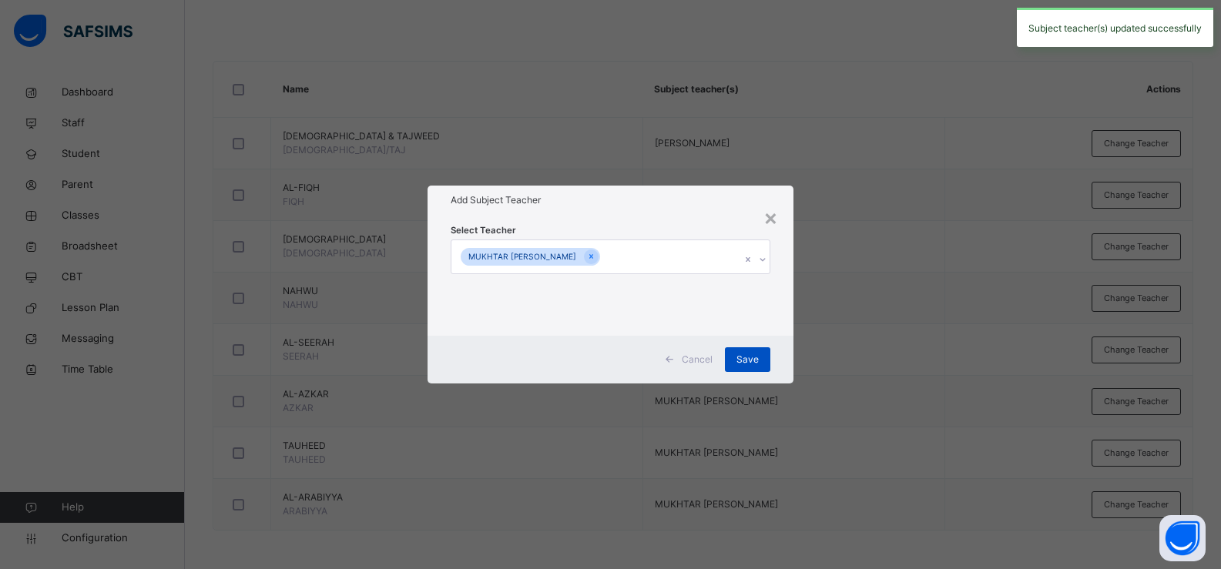
click at [747, 357] on span "Save" at bounding box center [747, 360] width 22 height 14
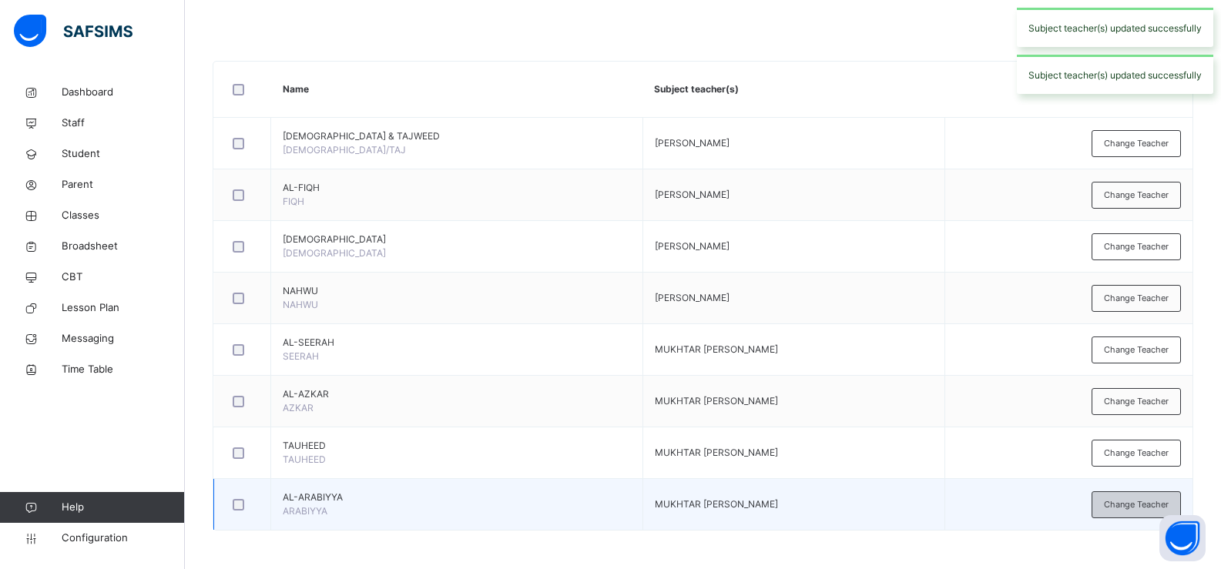
click at [1142, 502] on span "Change Teacher" at bounding box center [1136, 504] width 65 height 13
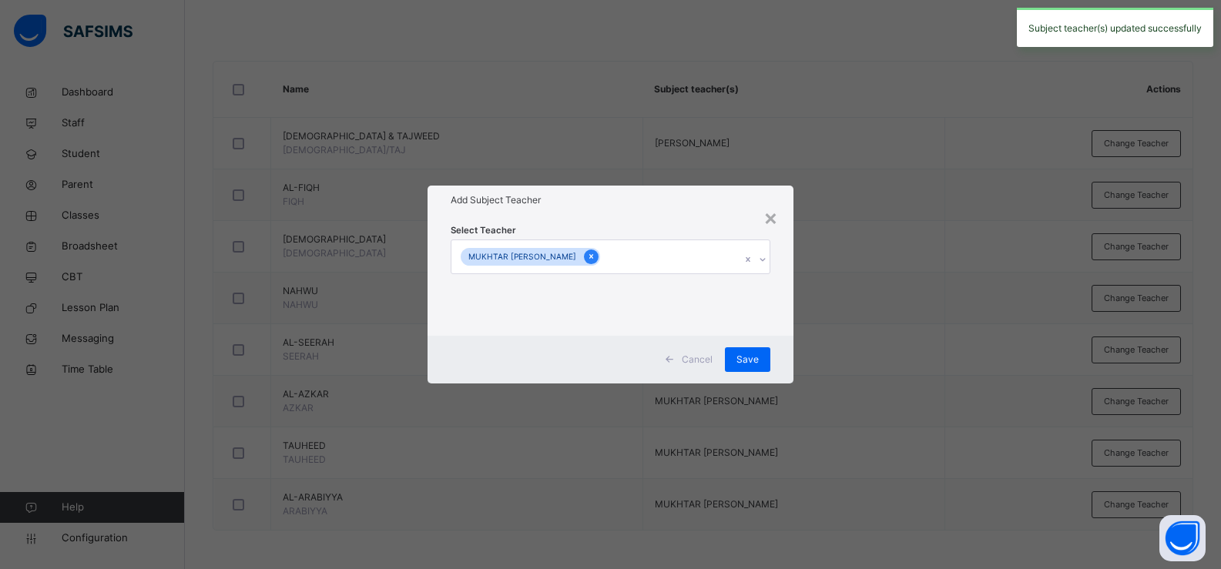
click at [587, 257] on icon at bounding box center [591, 256] width 8 height 11
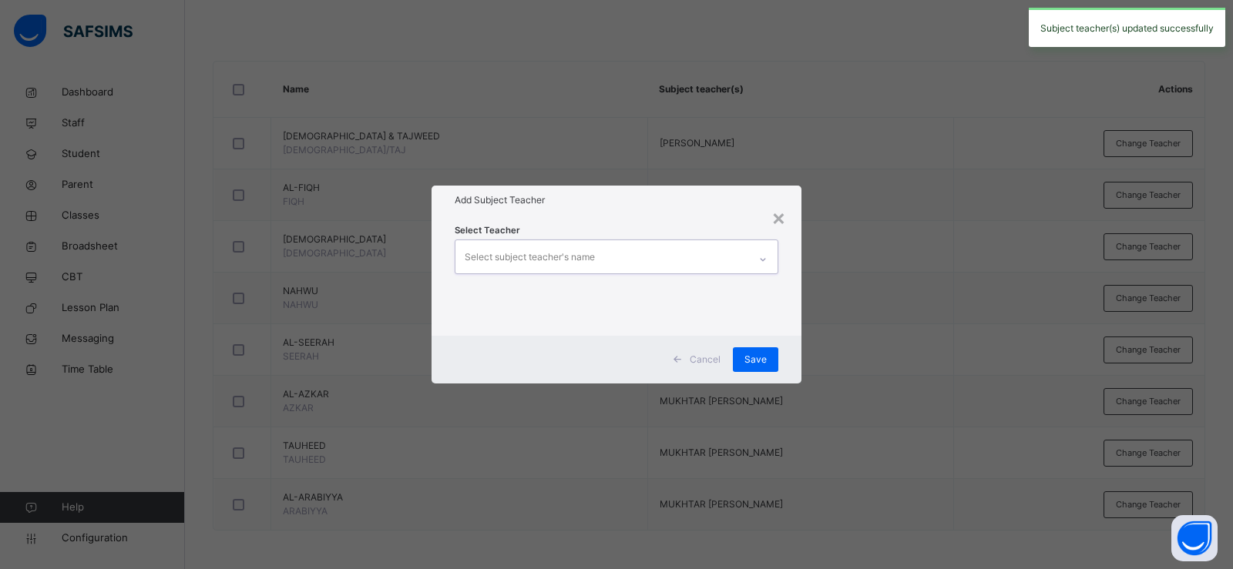
click at [555, 257] on div "Select subject teacher's name" at bounding box center [530, 257] width 130 height 29
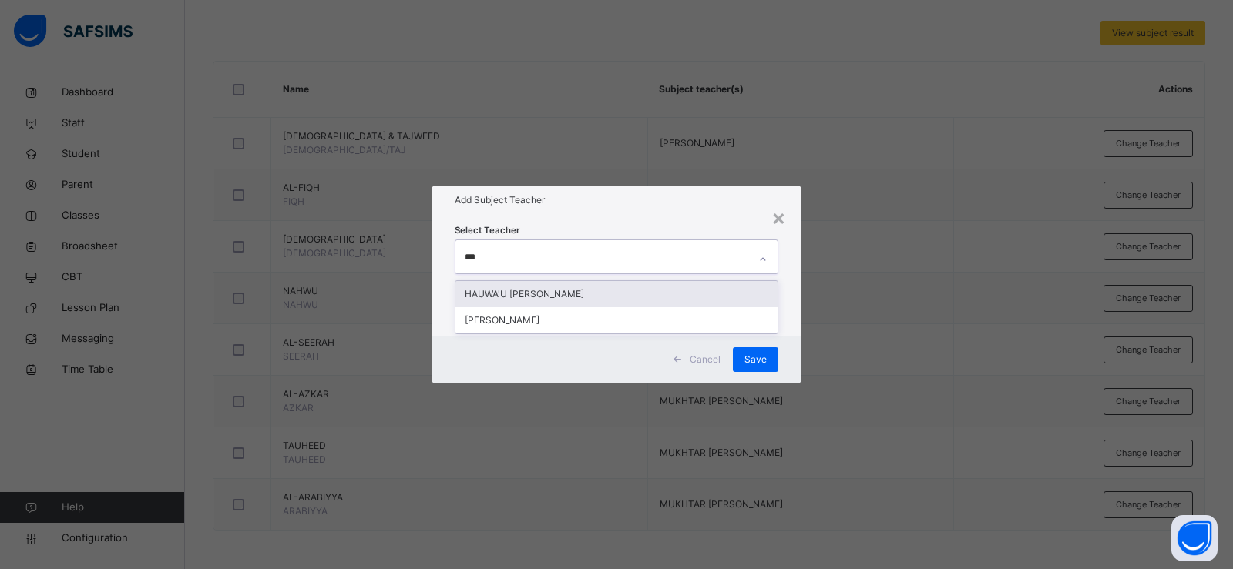
type input "****"
click at [589, 294] on div "SAMIR ALIYU" at bounding box center [616, 294] width 322 height 26
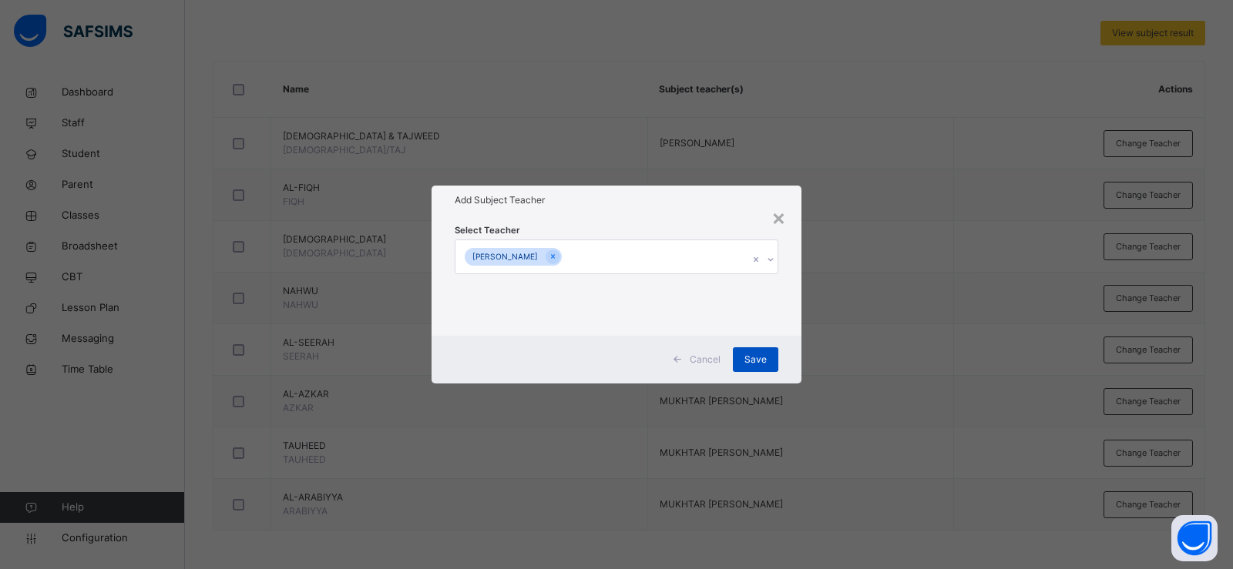
drag, startPoint x: 794, startPoint y: 327, endPoint x: 777, endPoint y: 356, distance: 33.6
click at [794, 327] on div "Select Teacher SAMIR ALIYU" at bounding box center [616, 275] width 370 height 120
click at [758, 361] on span "Save" at bounding box center [755, 360] width 22 height 14
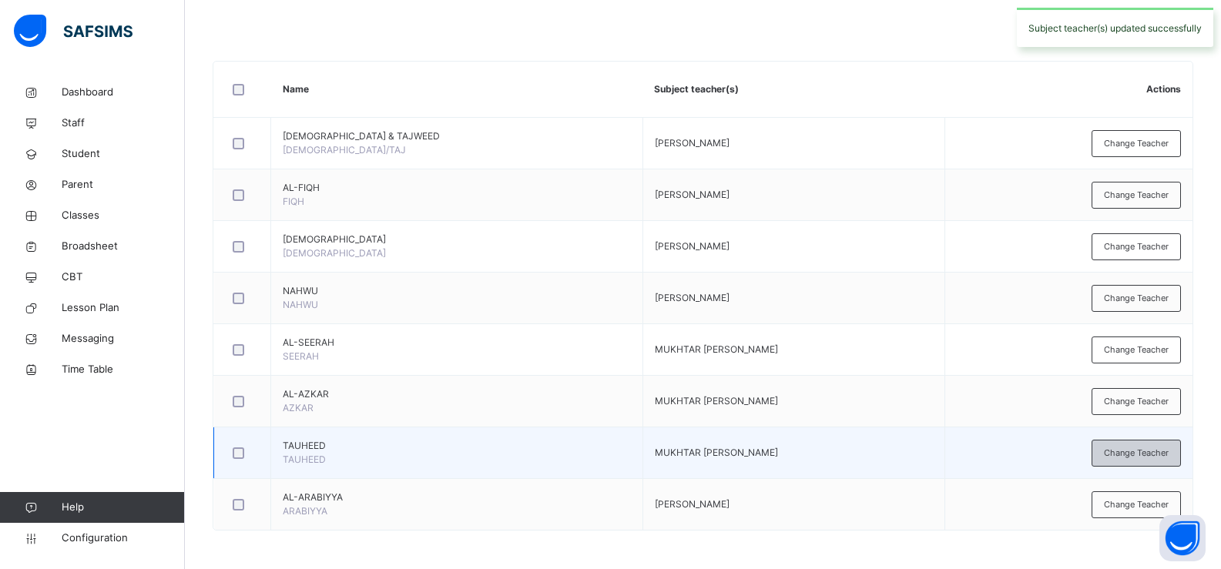
click at [1144, 455] on span "Change Teacher" at bounding box center [1136, 453] width 65 height 13
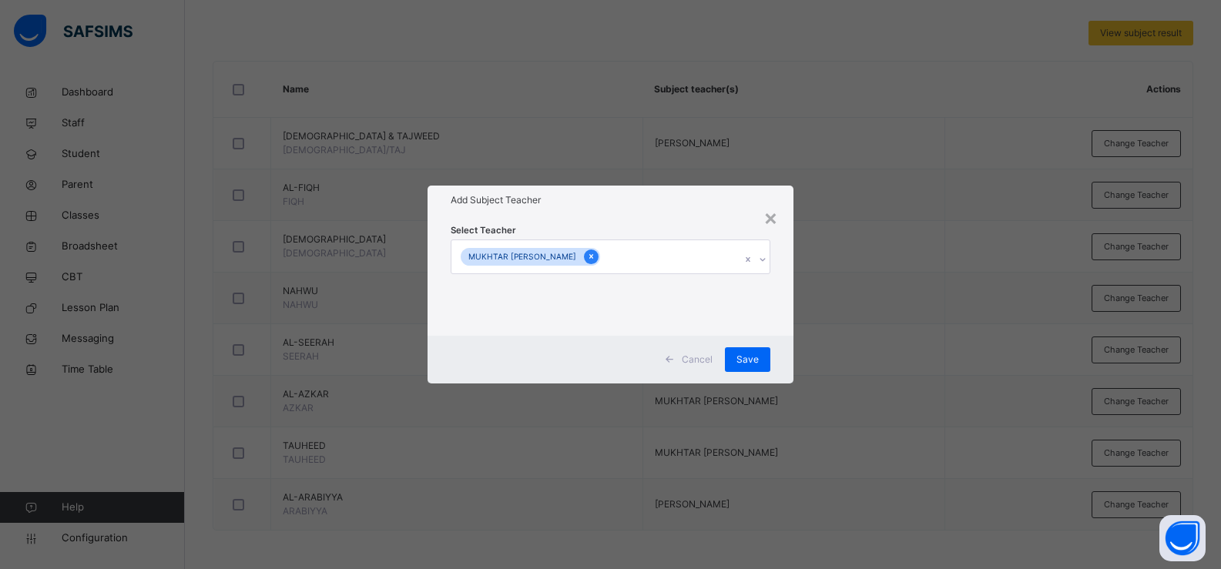
click at [587, 260] on icon at bounding box center [591, 256] width 8 height 11
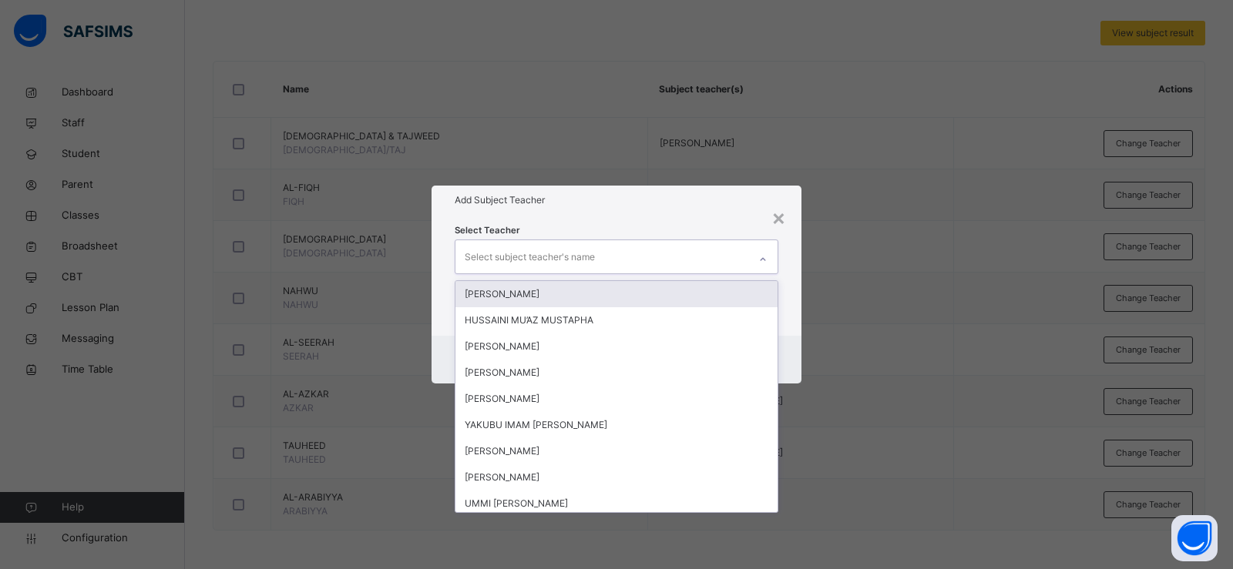
click at [571, 260] on div "Select subject teacher's name" at bounding box center [530, 257] width 130 height 29
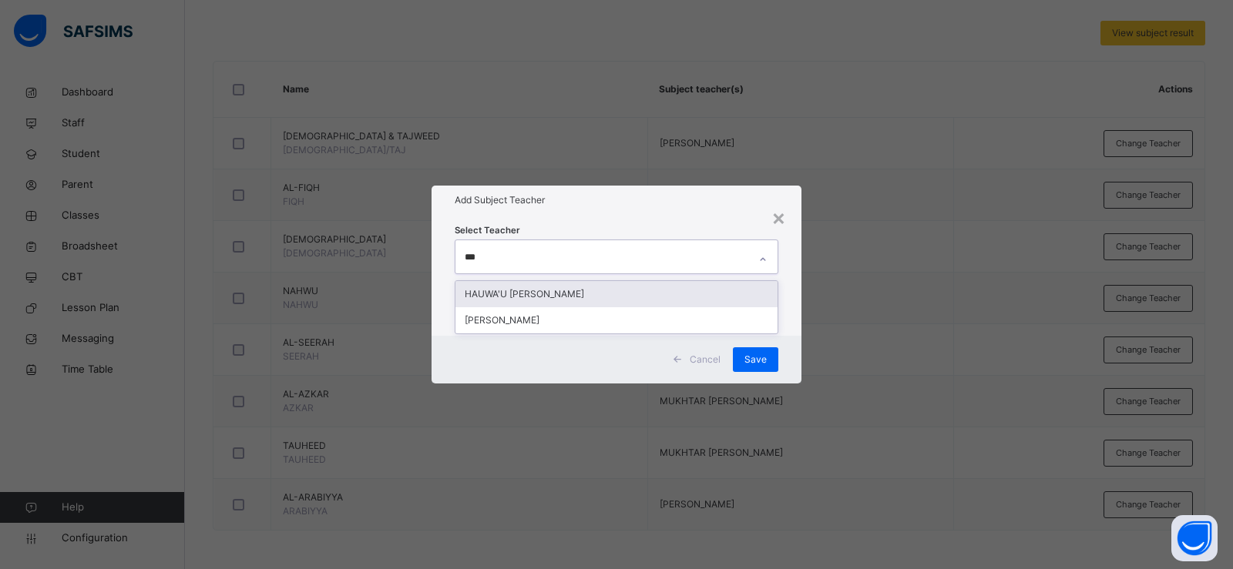
type input "****"
click at [559, 290] on div "SAMIR ALIYU" at bounding box center [616, 294] width 322 height 26
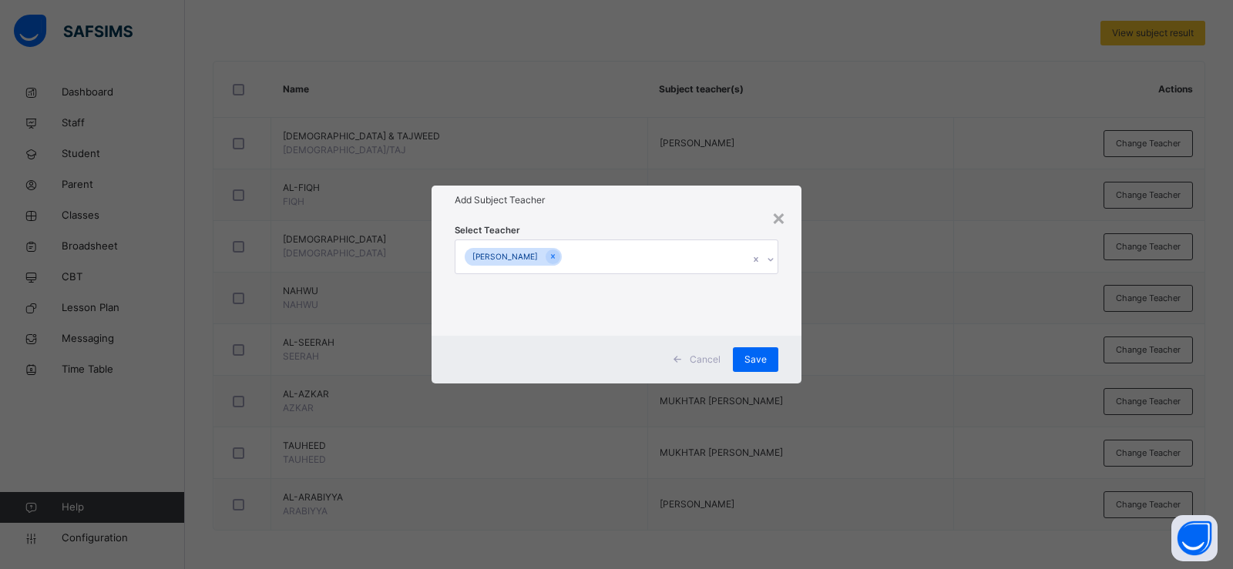
click at [788, 290] on div "Select Teacher SAMIR ALIYU" at bounding box center [616, 275] width 370 height 120
click at [750, 358] on span "Save" at bounding box center [755, 360] width 22 height 14
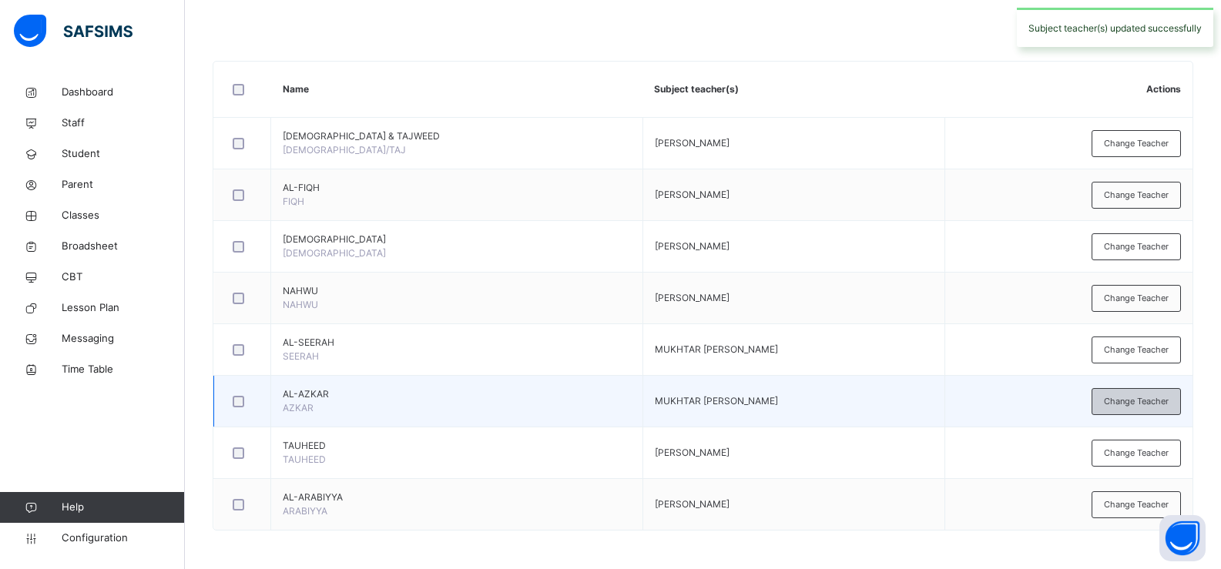
click at [1139, 398] on span "Change Teacher" at bounding box center [1136, 401] width 65 height 13
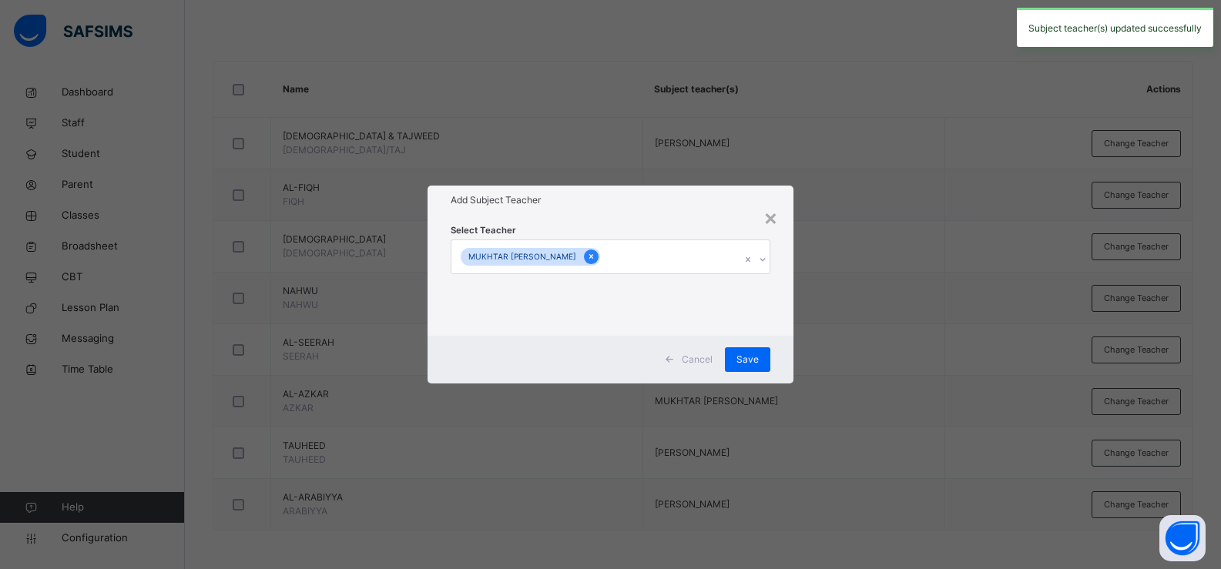
click at [584, 257] on div at bounding box center [591, 257] width 15 height 15
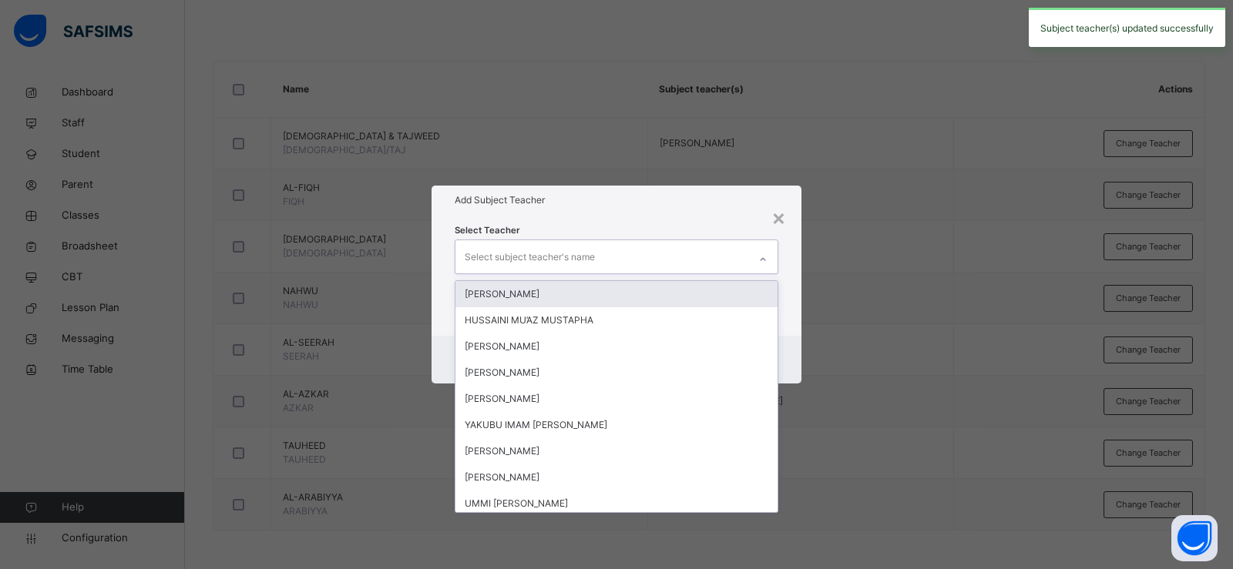
click at [576, 257] on div "Select subject teacher's name" at bounding box center [530, 257] width 130 height 29
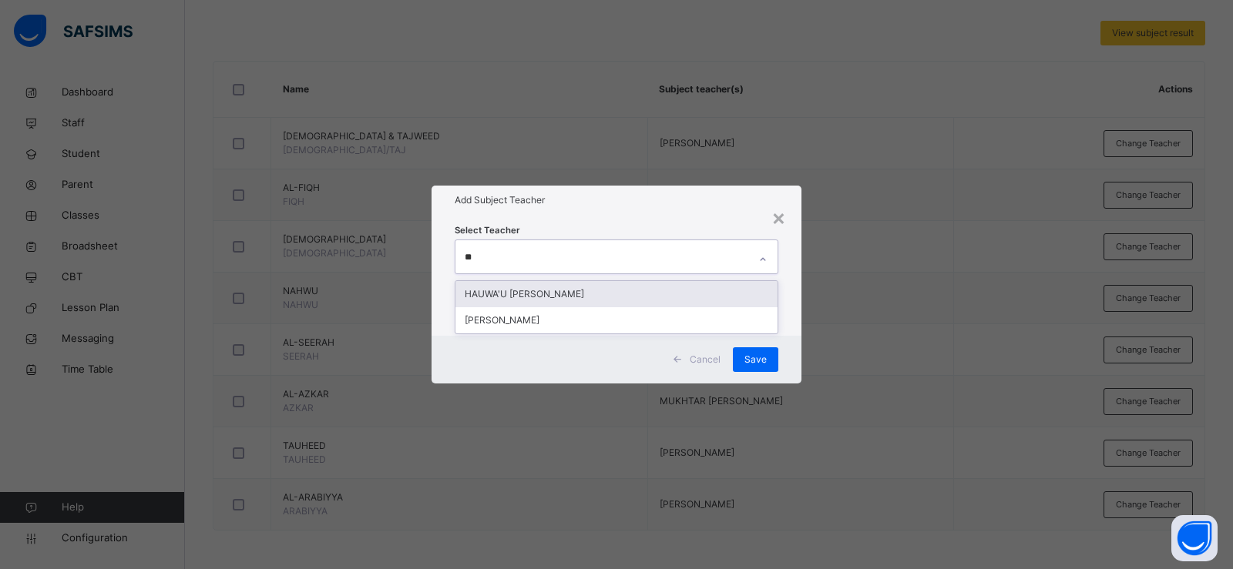
type input "***"
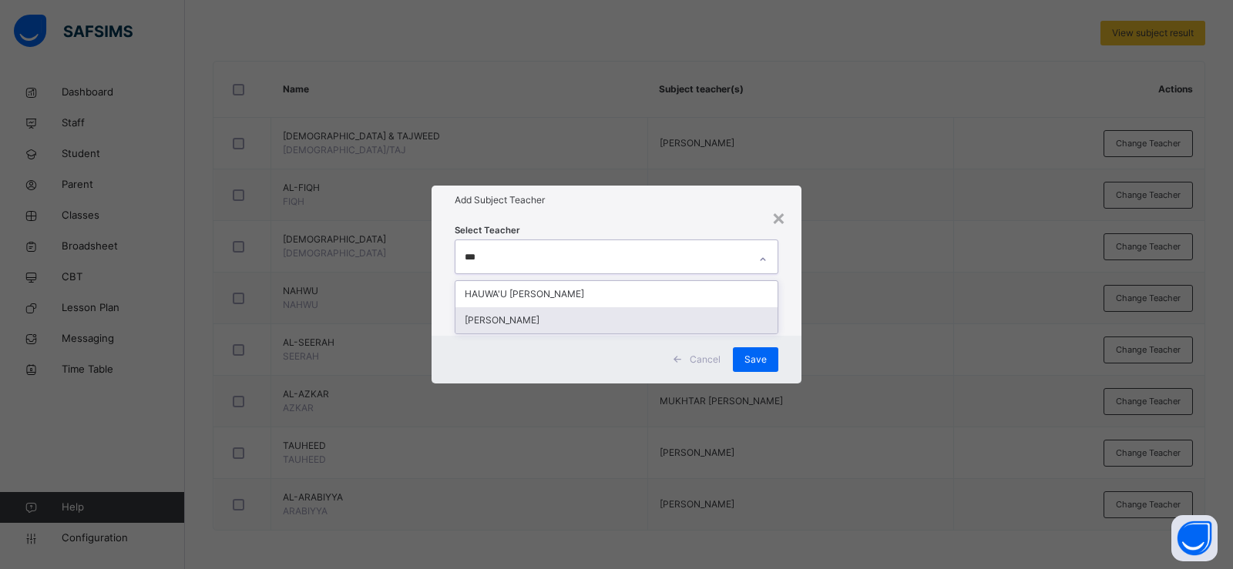
click at [579, 312] on div "SAMIR ALIYU" at bounding box center [616, 320] width 322 height 26
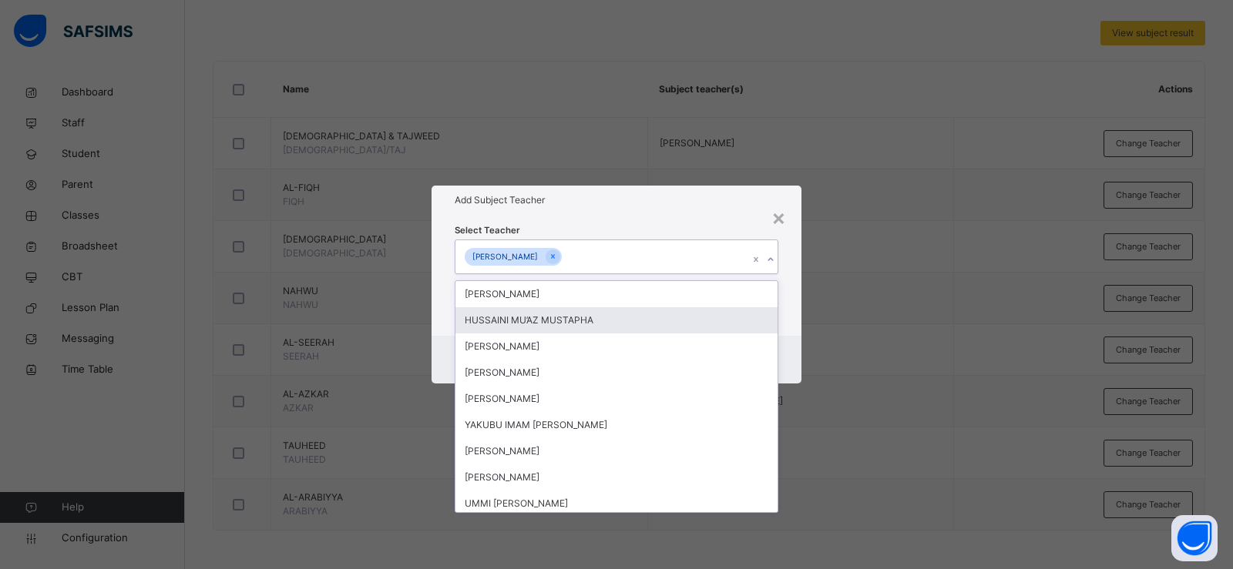
click at [785, 310] on div "Select Teacher option SAMIR ALIYU, selected. option HUSSAINI MU’AZ MUSTAPHA foc…" at bounding box center [616, 275] width 370 height 120
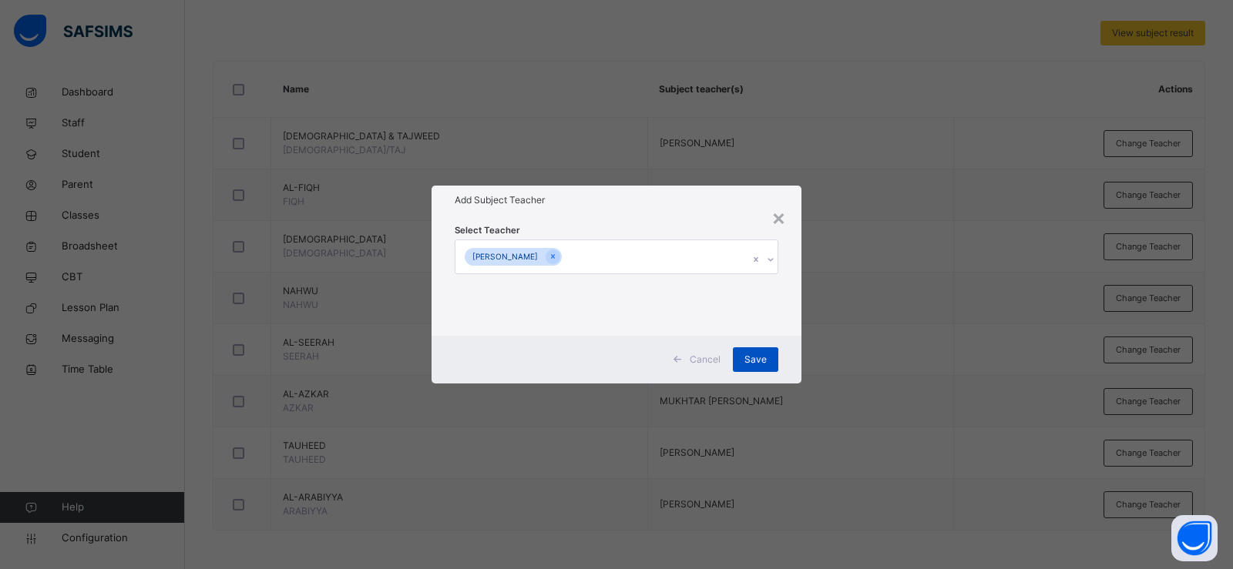
click at [752, 356] on span "Save" at bounding box center [755, 360] width 22 height 14
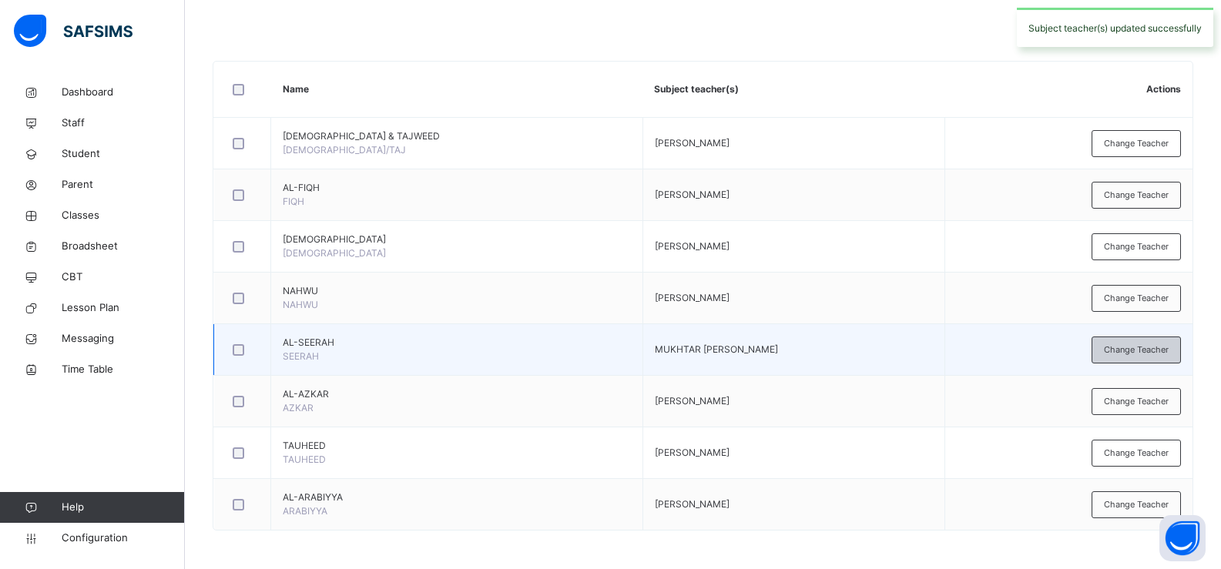
click at [1125, 354] on span "Change Teacher" at bounding box center [1136, 350] width 65 height 13
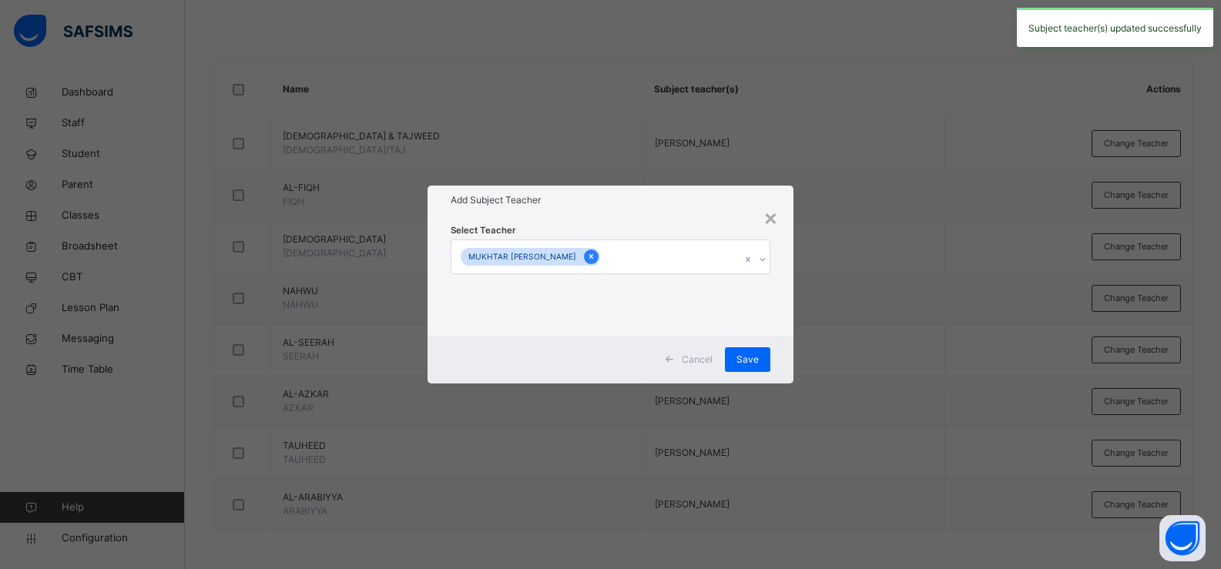
click at [587, 256] on icon at bounding box center [591, 256] width 8 height 11
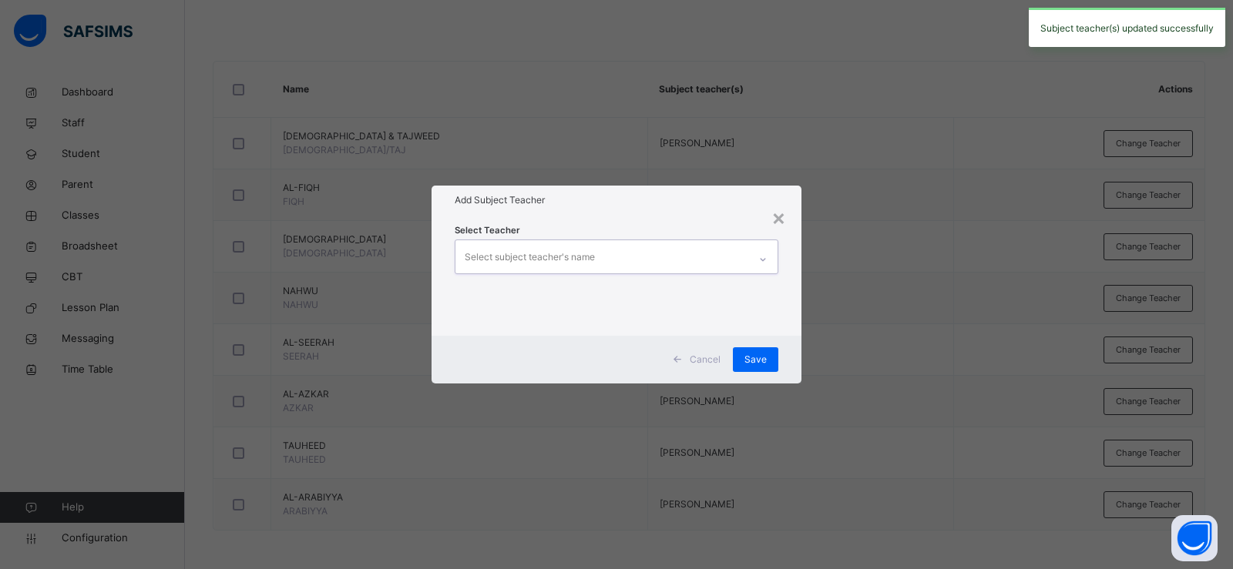
click at [565, 256] on div "Select subject teacher's name" at bounding box center [530, 257] width 130 height 29
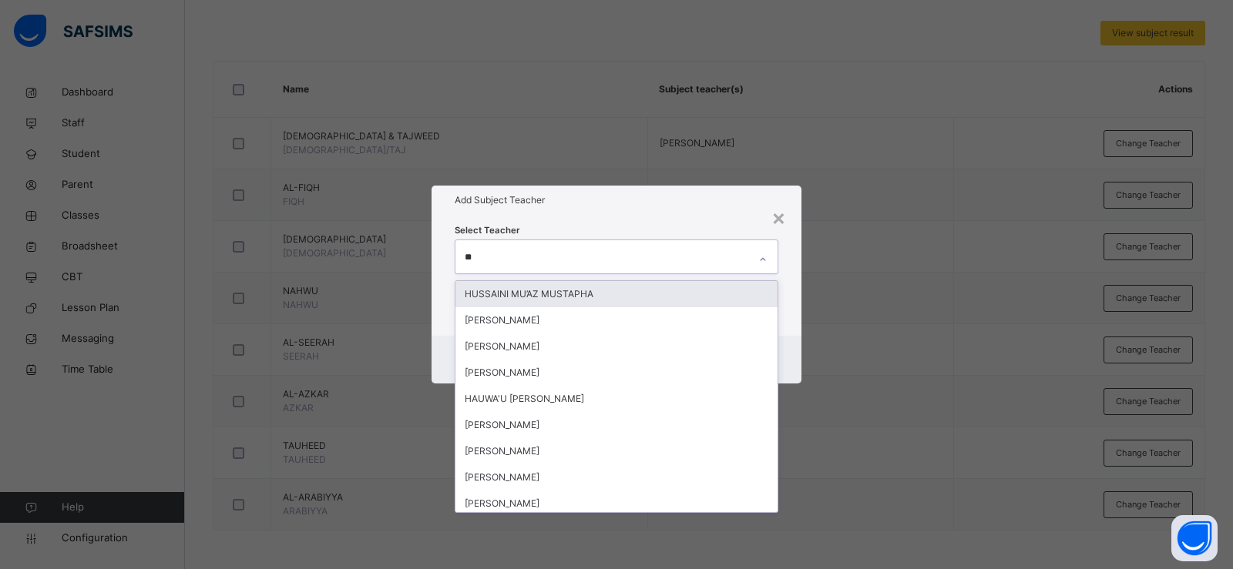
type input "***"
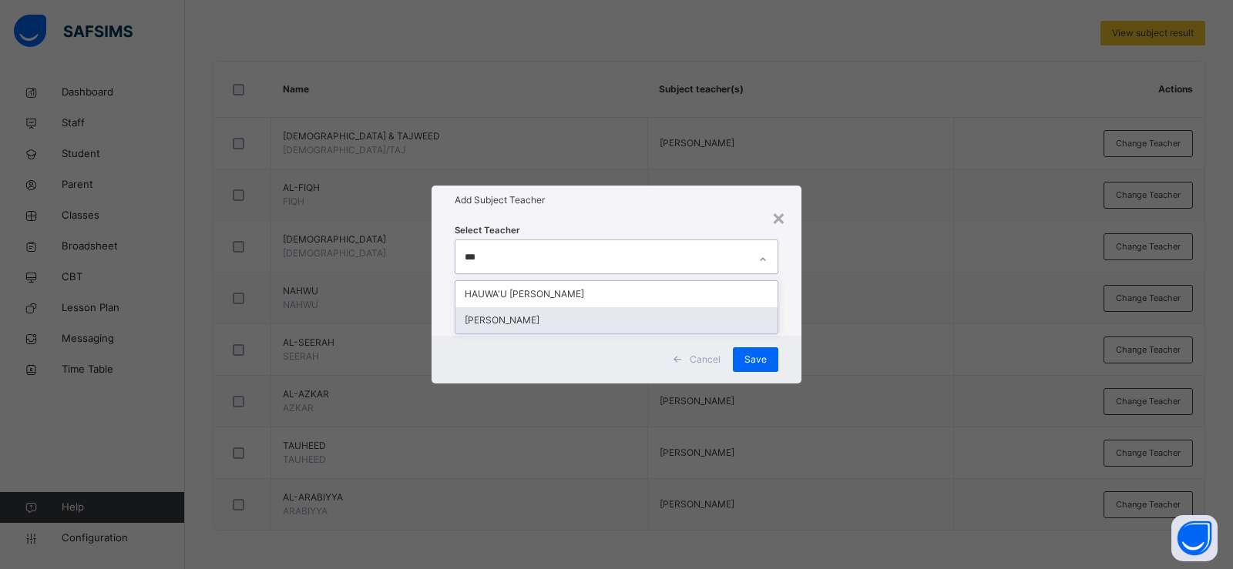
click at [570, 316] on div "SAMIR ALIYU" at bounding box center [616, 320] width 322 height 26
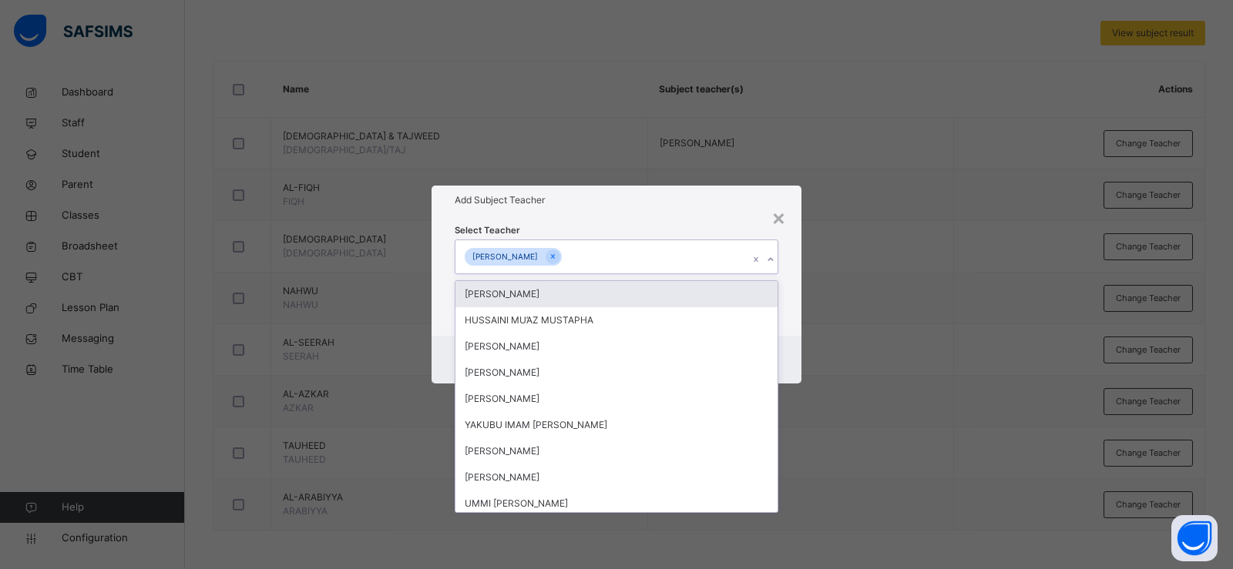
click at [797, 297] on div "Select Teacher option SAMIR ALIYU, selected. option ADAM ISHAQ focused, 1 of 92…" at bounding box center [616, 275] width 370 height 120
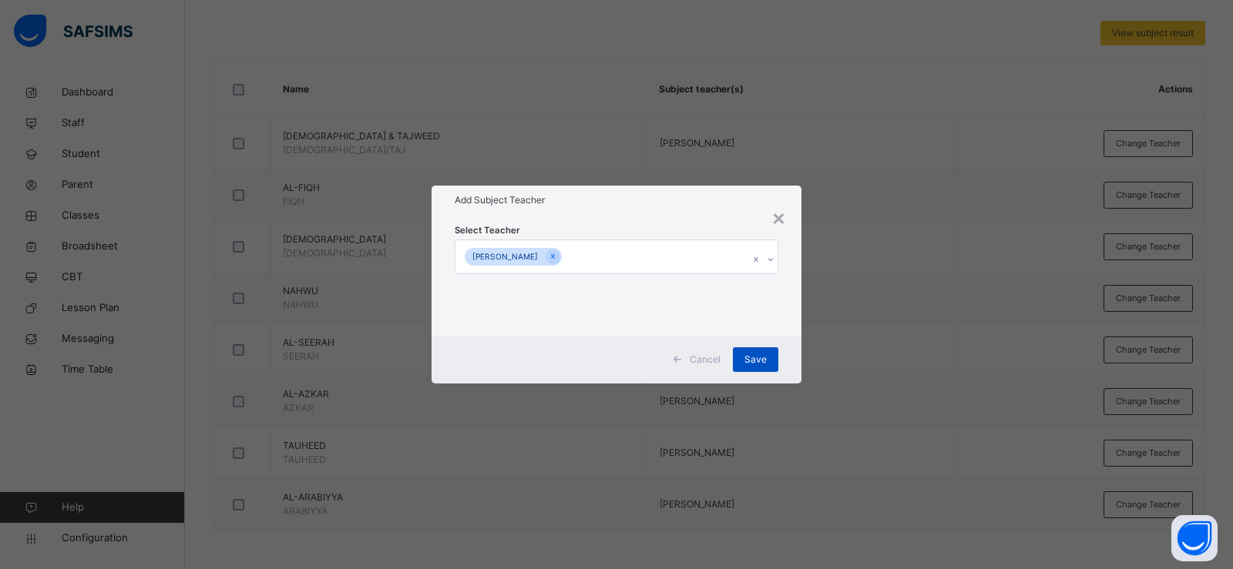
click at [762, 351] on div "Save" at bounding box center [755, 359] width 45 height 25
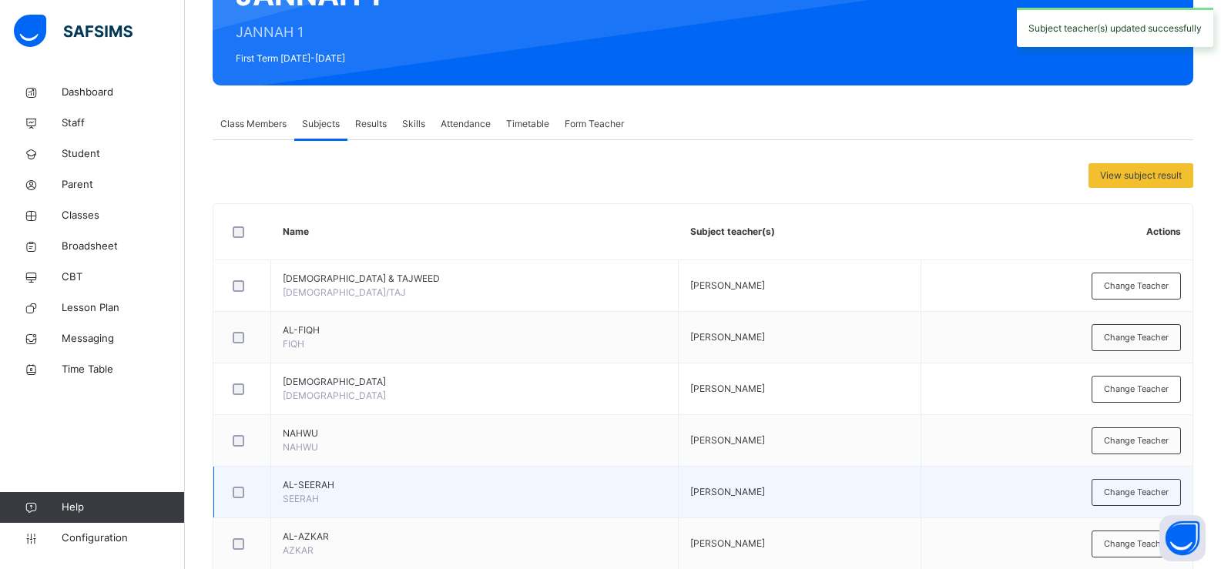
scroll to position [0, 0]
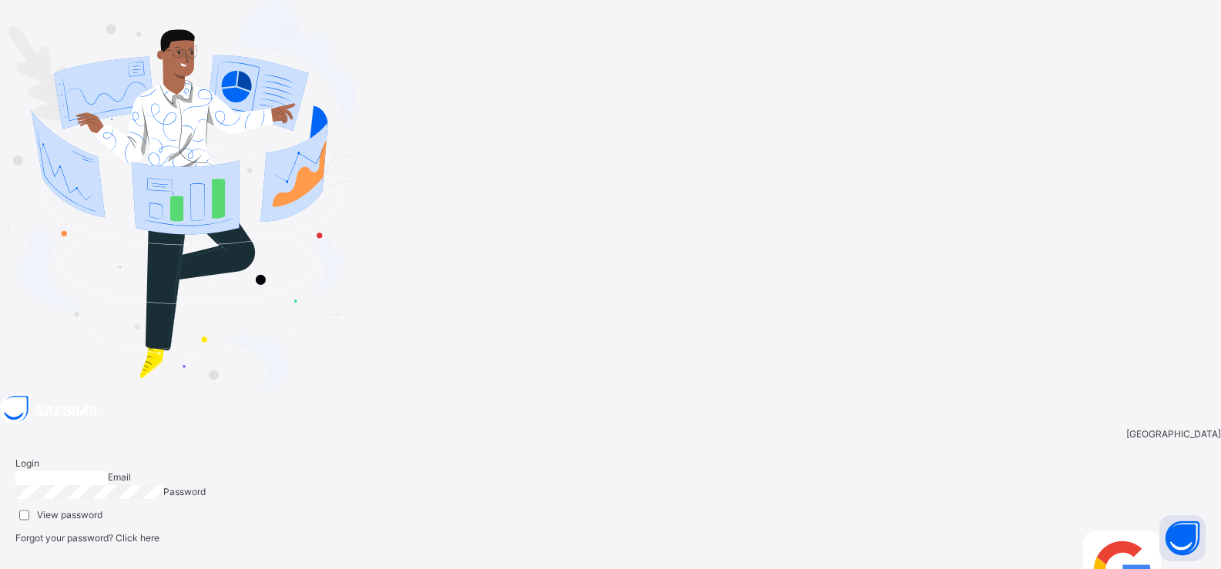
type input "**********"
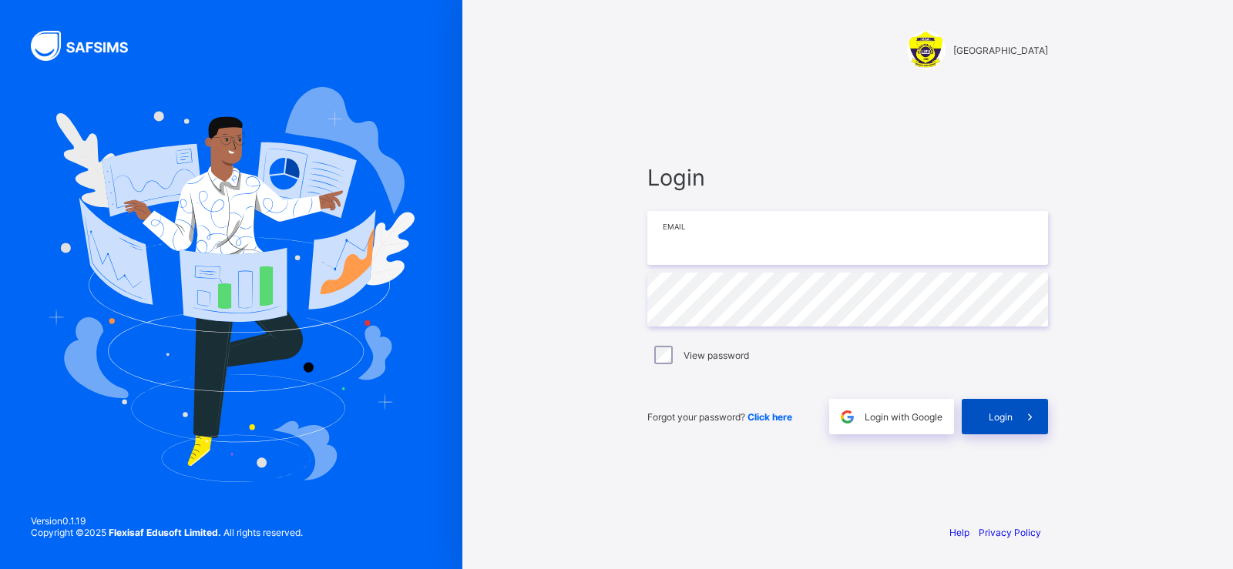
type input "**********"
click at [995, 418] on span "Login" at bounding box center [1000, 417] width 24 height 12
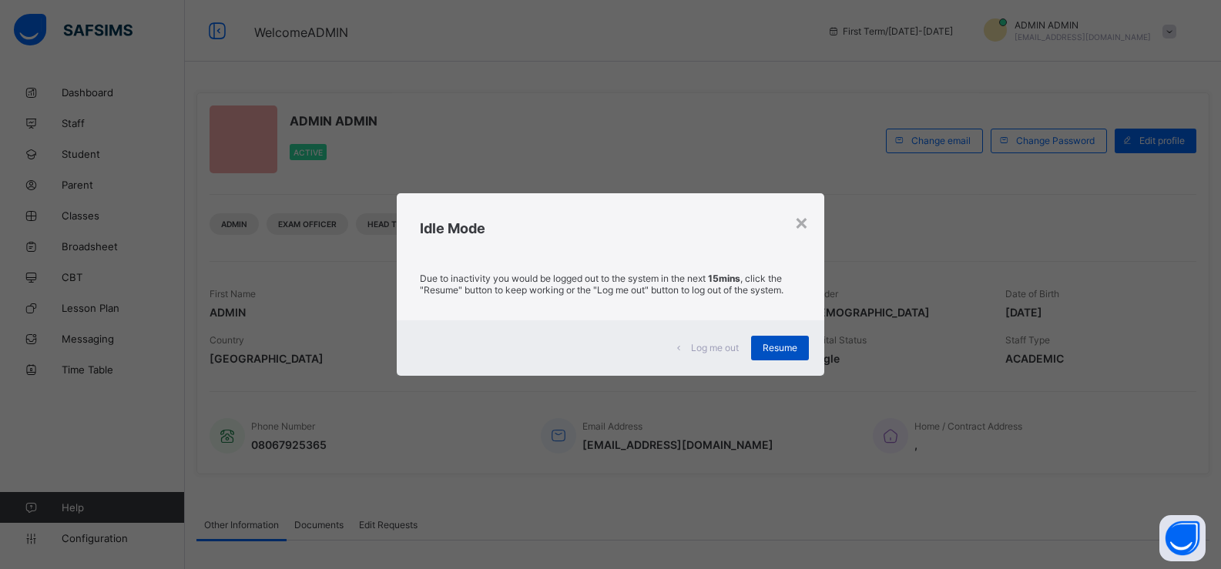
click at [763, 351] on div "Resume" at bounding box center [780, 348] width 58 height 25
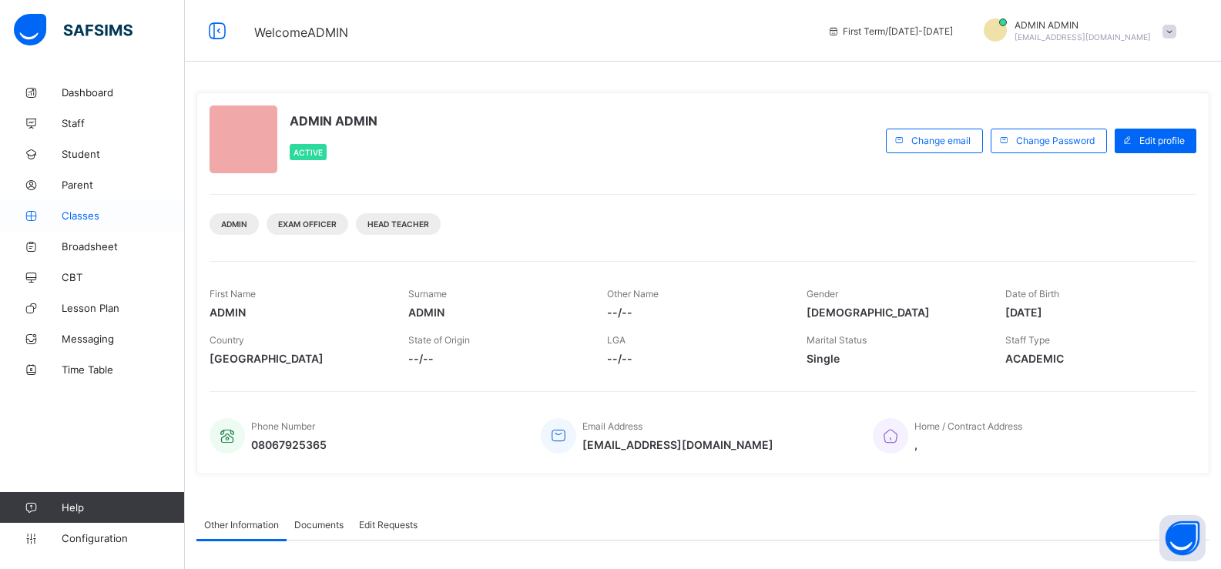
click at [70, 214] on span "Classes" at bounding box center [123, 216] width 123 height 12
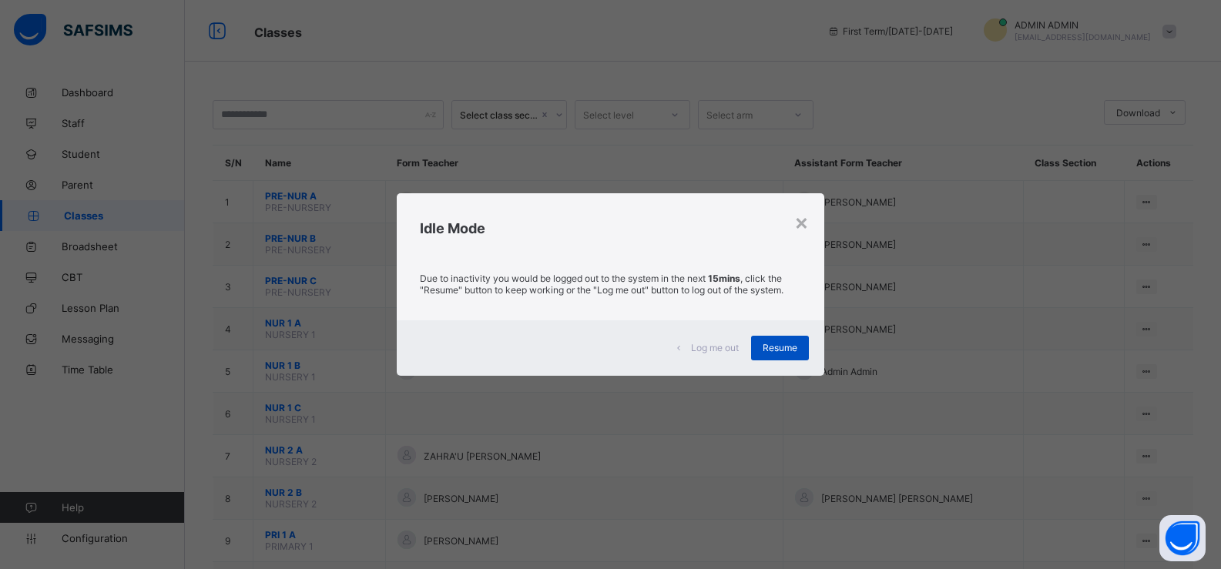
click at [791, 349] on span "Resume" at bounding box center [780, 348] width 35 height 12
click at [787, 354] on div "Resume" at bounding box center [780, 348] width 58 height 25
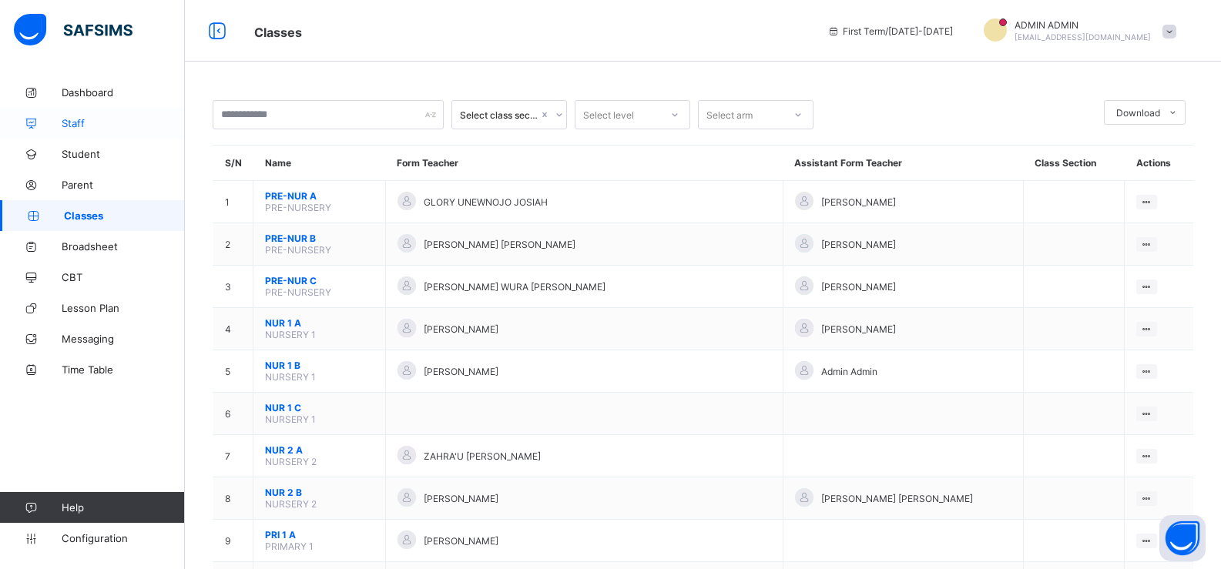
click at [96, 128] on span "Staff" at bounding box center [123, 123] width 123 height 12
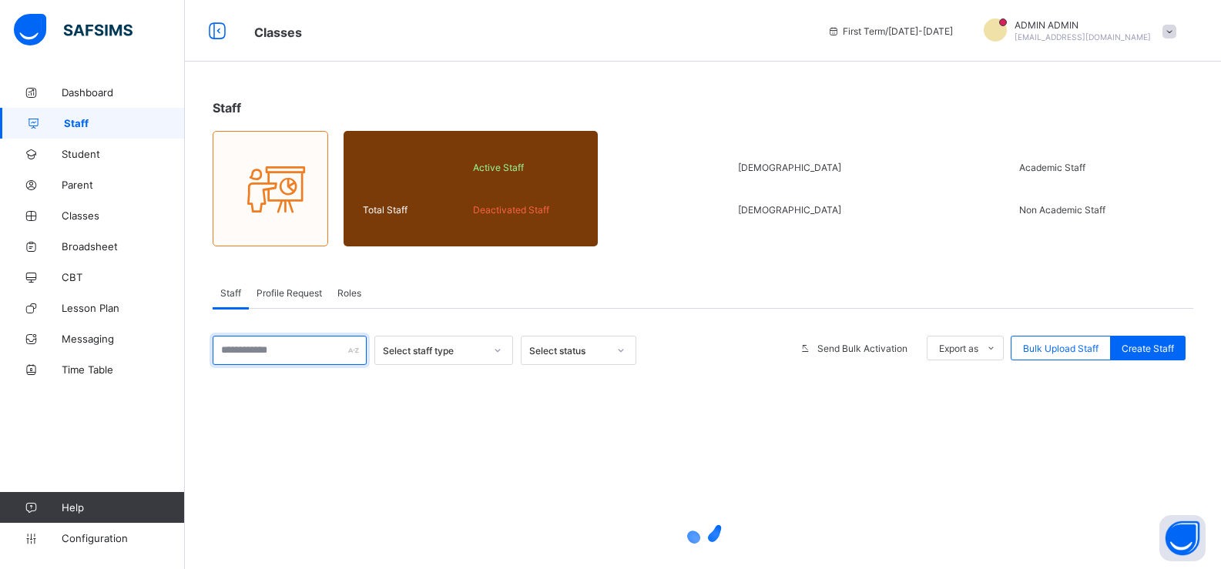
click at [325, 355] on input "text" at bounding box center [290, 350] width 154 height 29
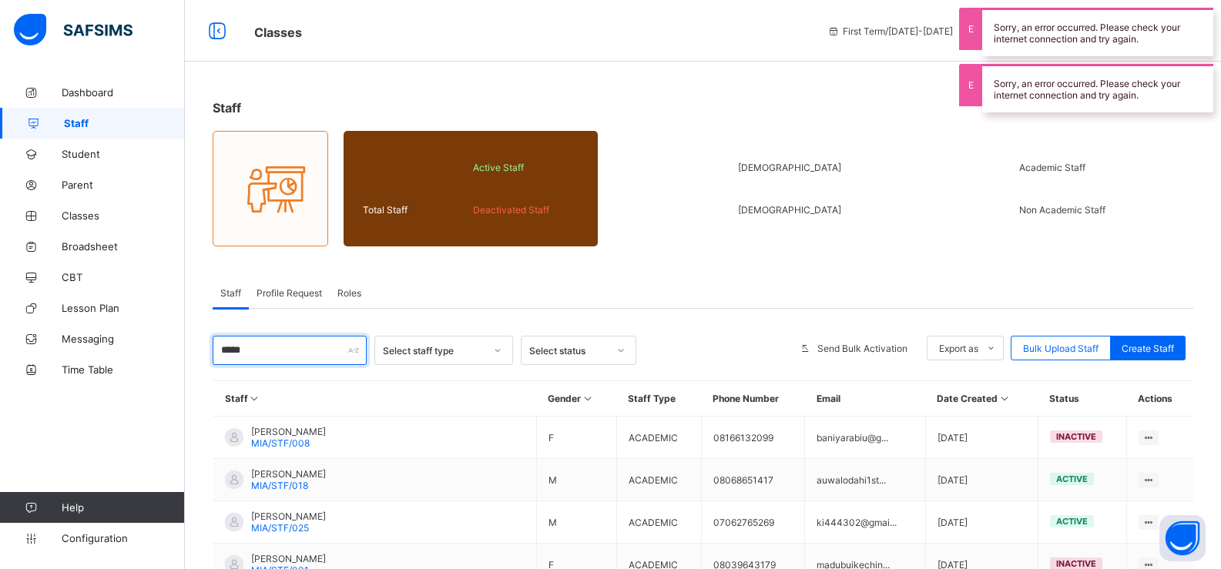
click at [305, 354] on input "*****" at bounding box center [290, 350] width 154 height 29
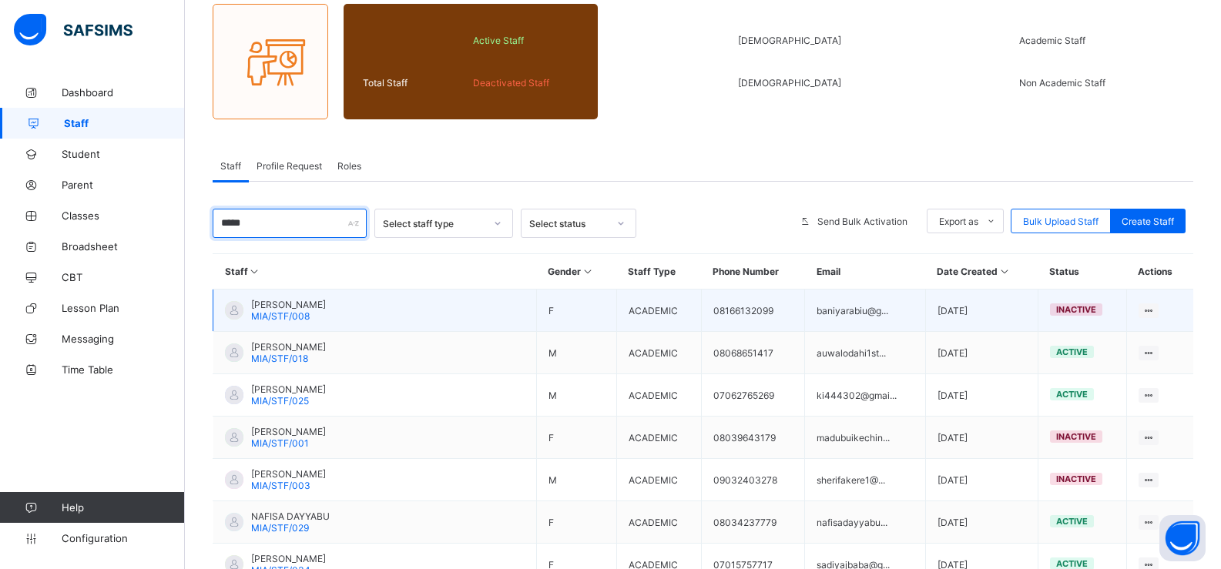
scroll to position [154, 0]
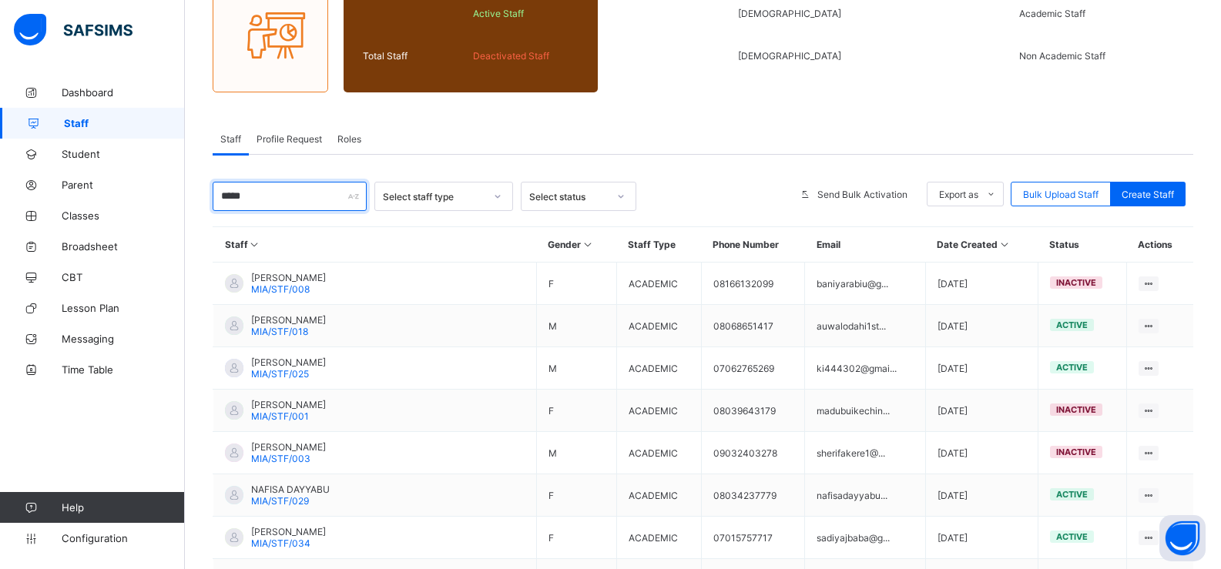
click at [323, 195] on input "*****" at bounding box center [290, 196] width 154 height 29
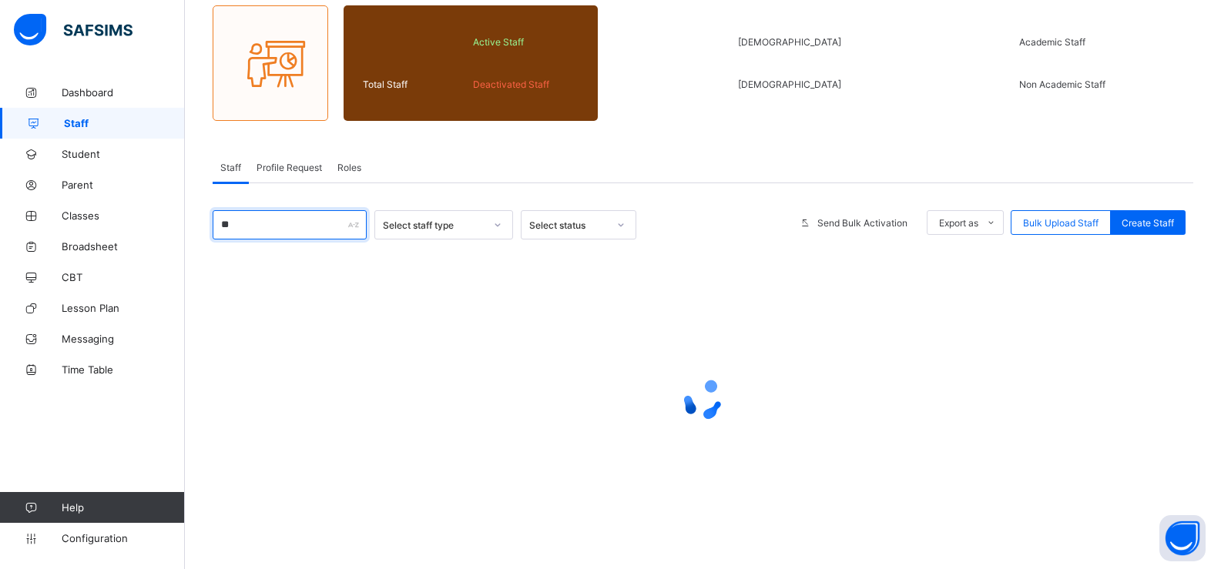
type input "*"
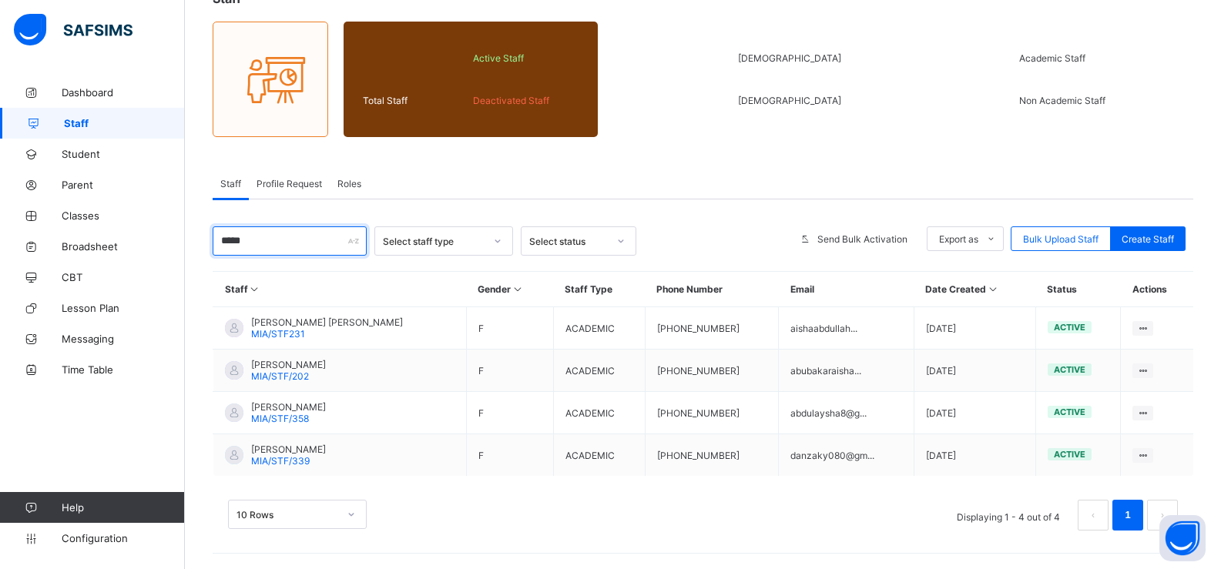
scroll to position [109, 0]
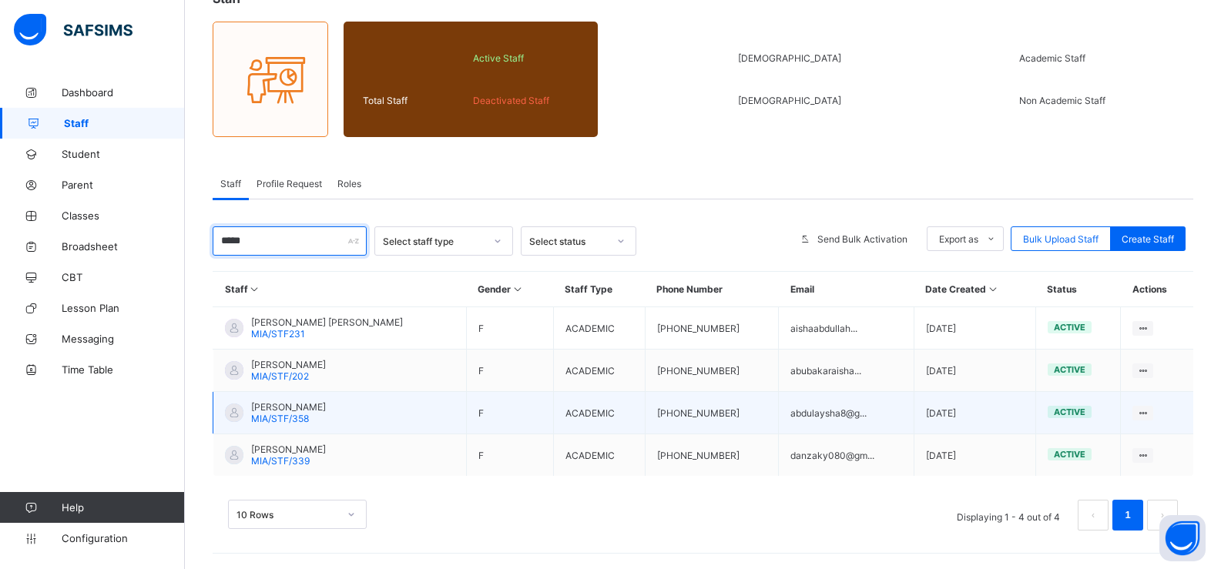
type input "*****"
click at [289, 406] on span "[PERSON_NAME]" at bounding box center [288, 407] width 75 height 12
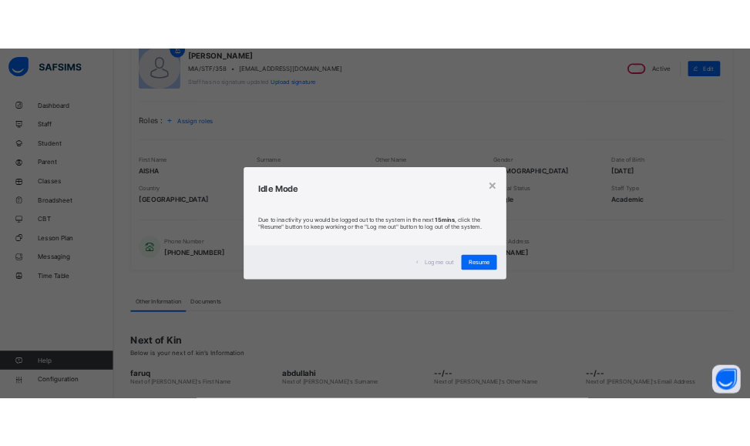
scroll to position [280, 0]
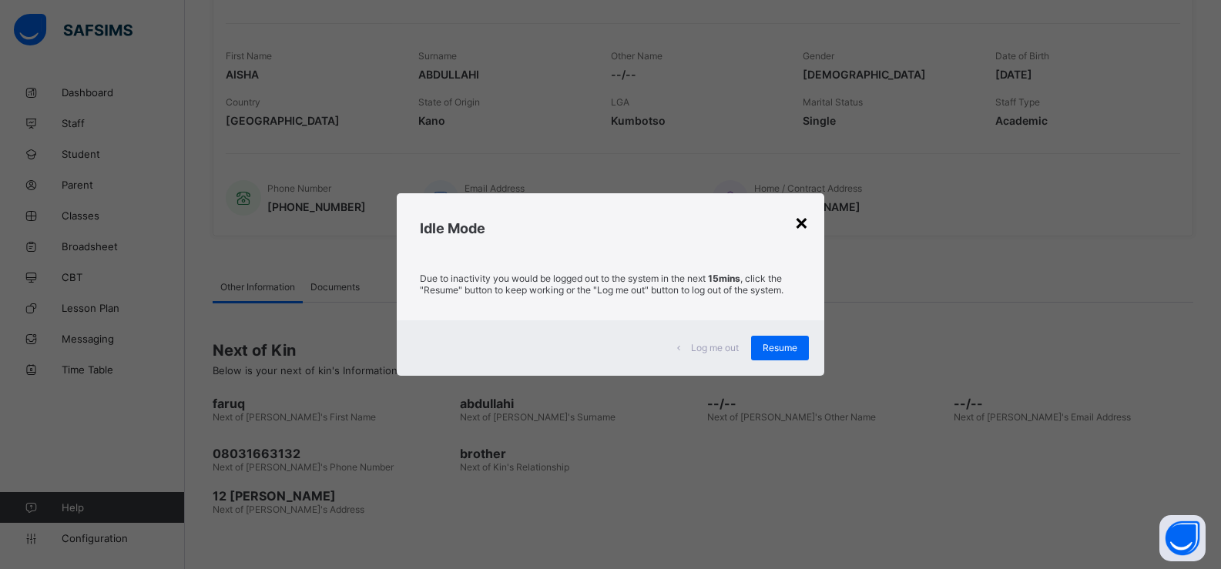
click at [803, 226] on div "×" at bounding box center [801, 222] width 15 height 26
